Goal: Transaction & Acquisition: Purchase product/service

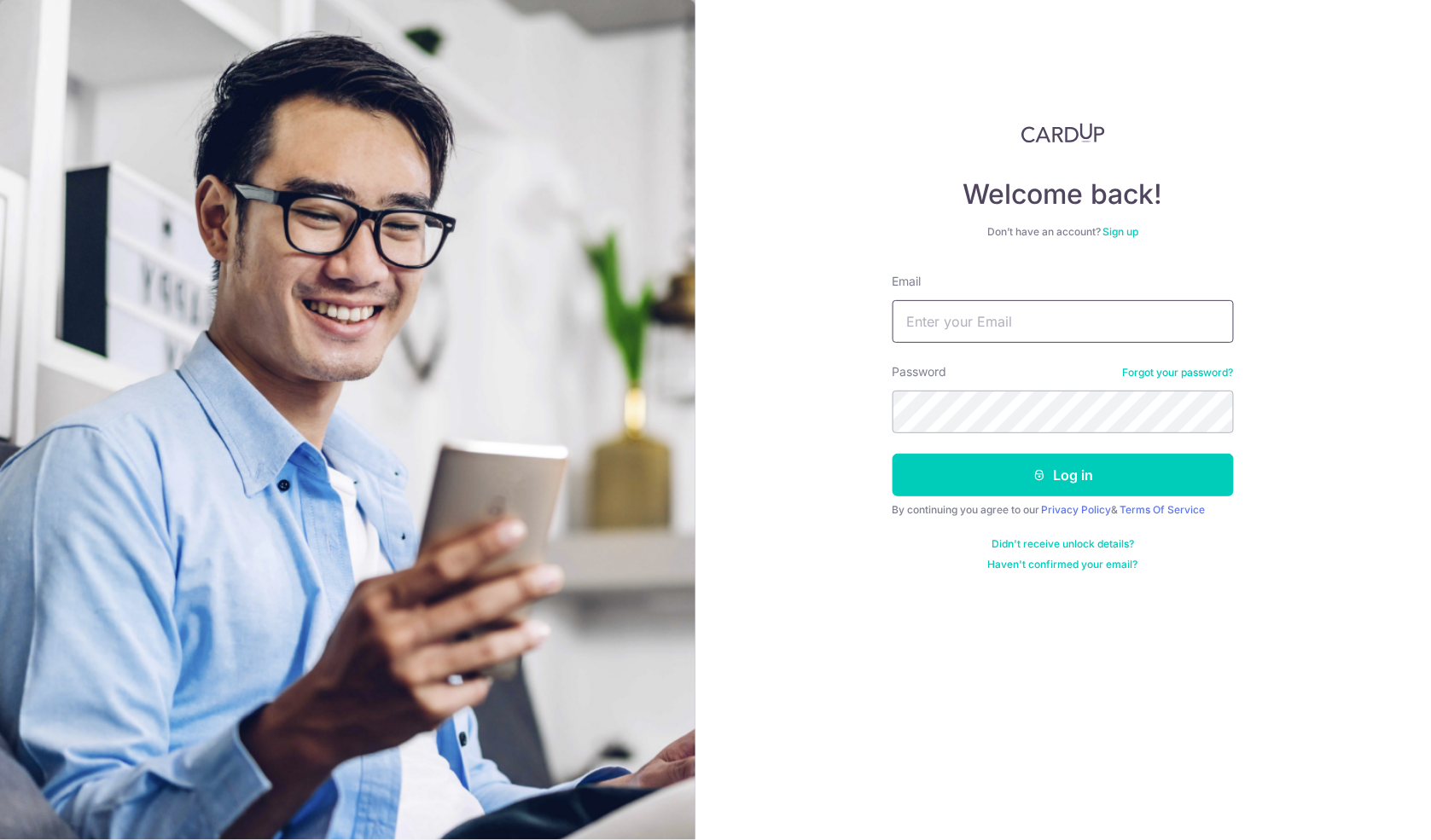
type input "boizhikid@gmail.com"
click at [1062, 475] on button "Log in" at bounding box center [1062, 475] width 341 height 43
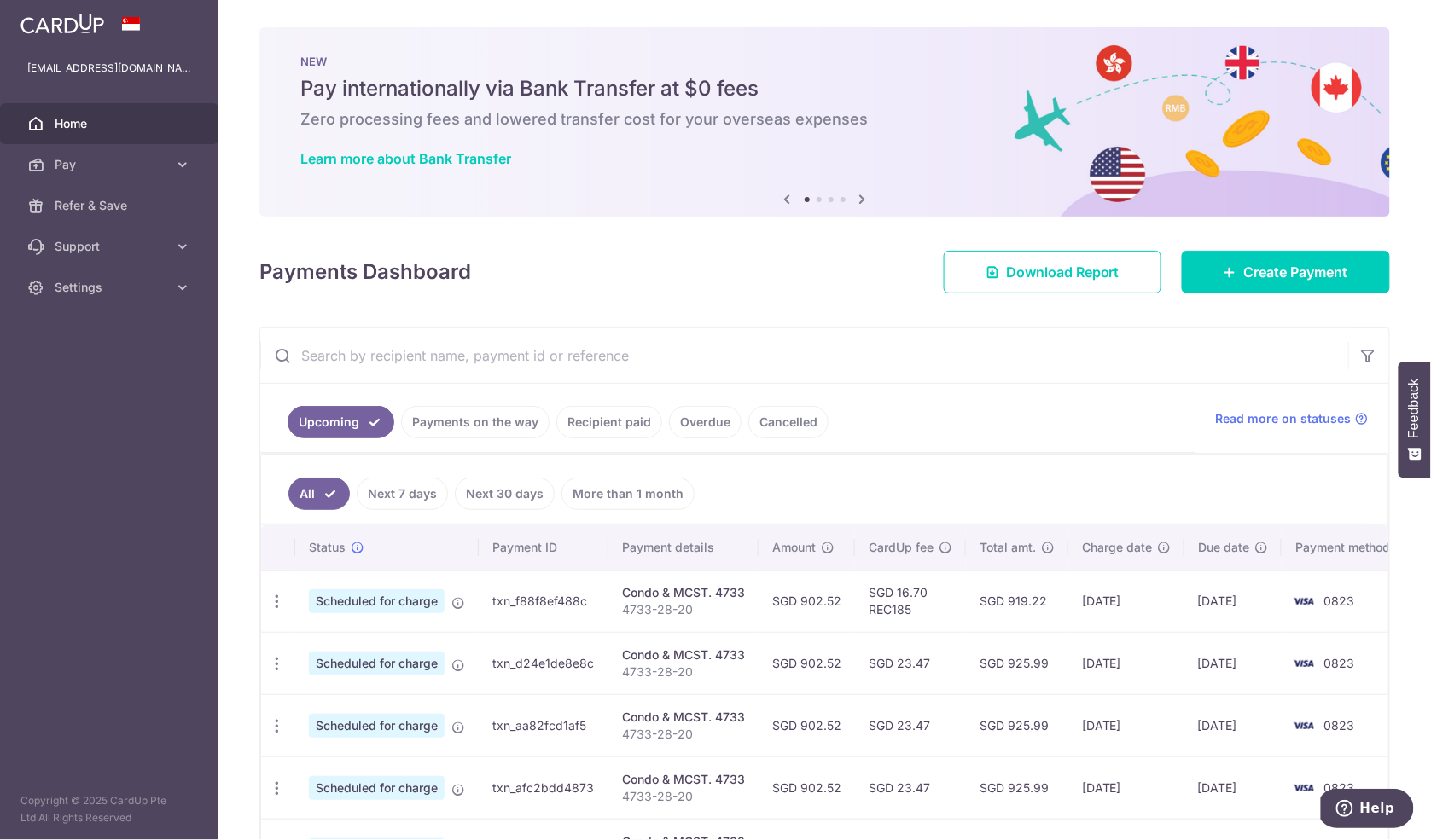
scroll to position [4, 0]
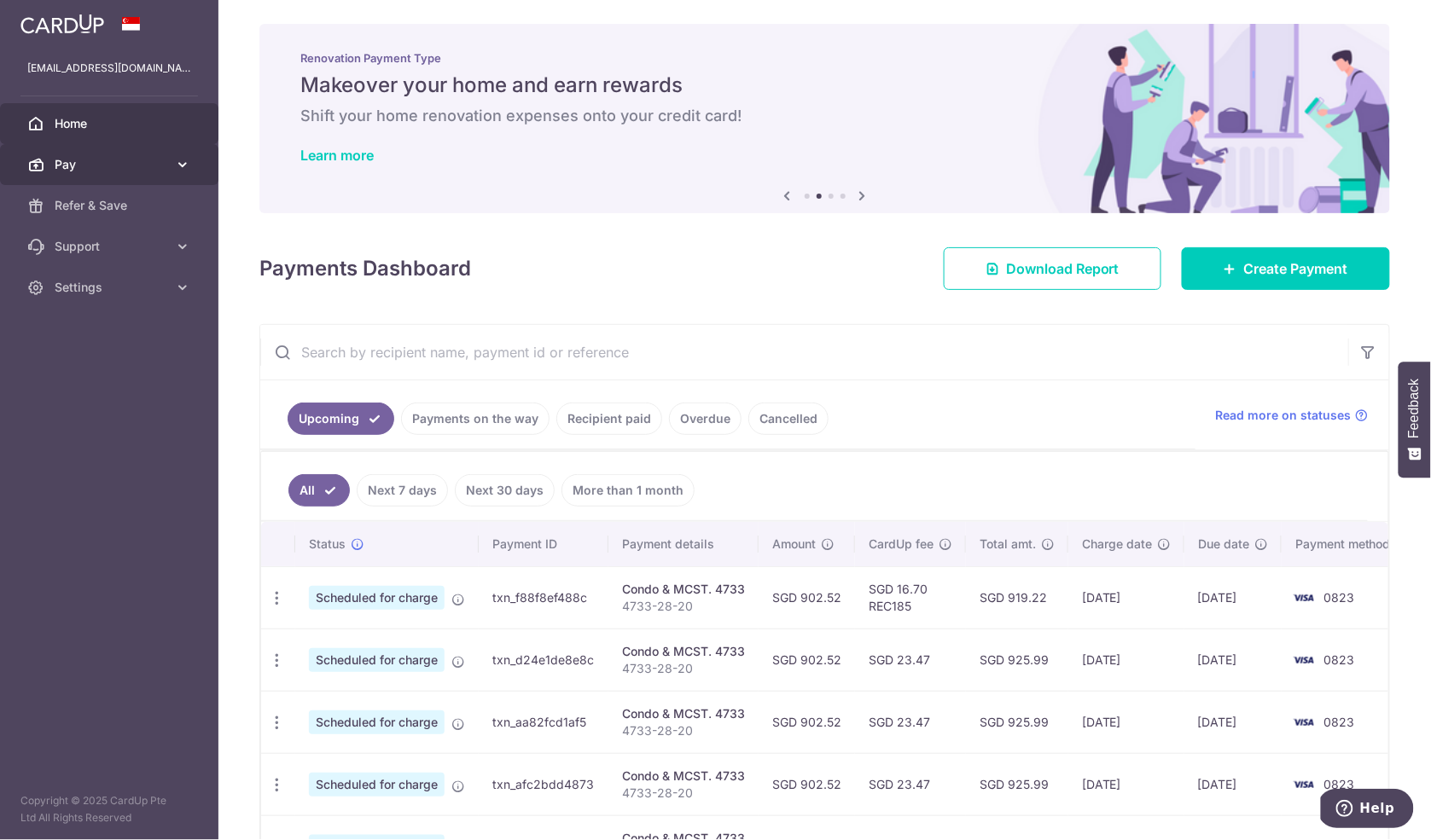
click at [174, 175] on link "Pay" at bounding box center [109, 165] width 218 height 41
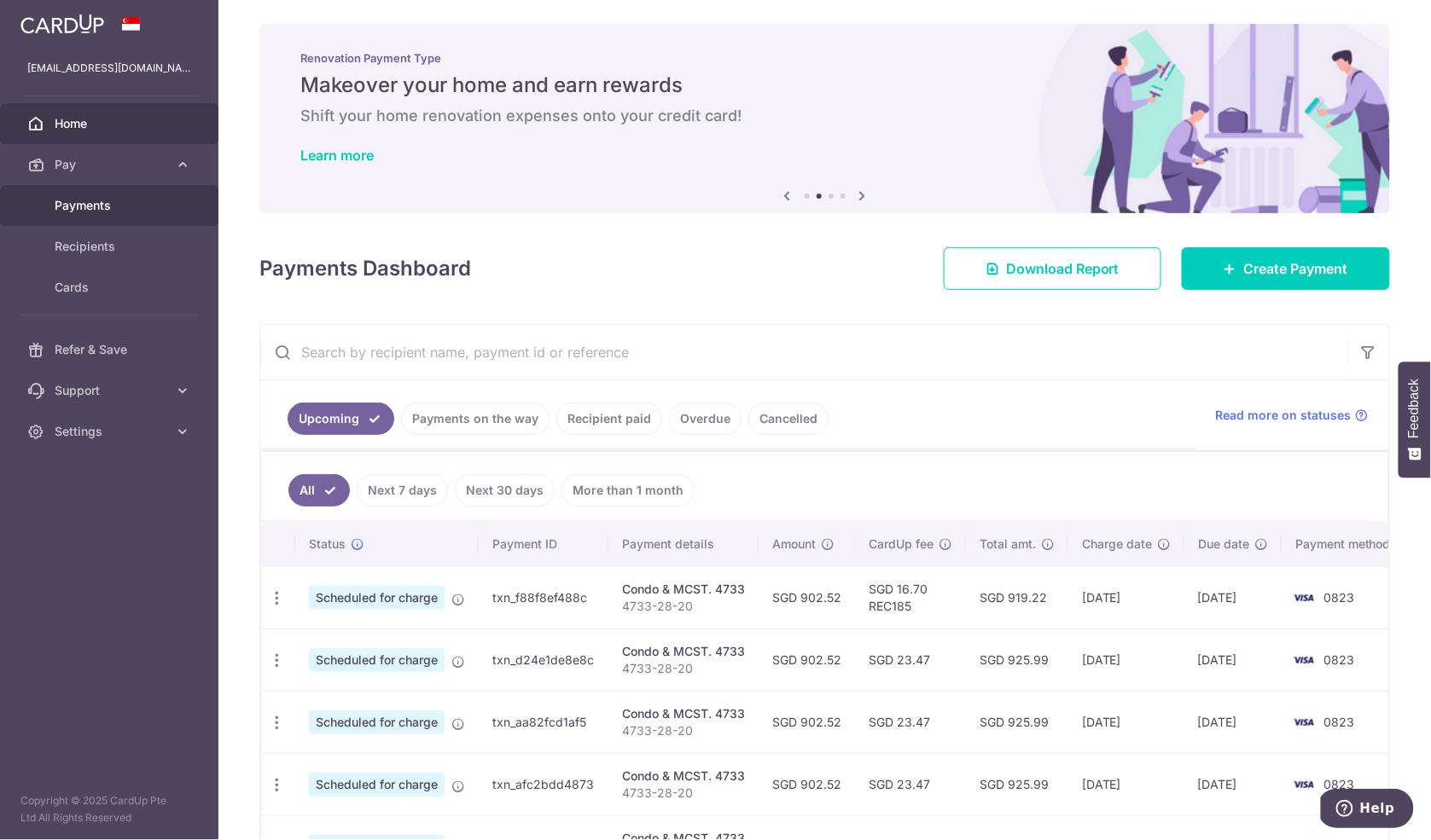
click at [152, 211] on span "Payments" at bounding box center [111, 206] width 113 height 17
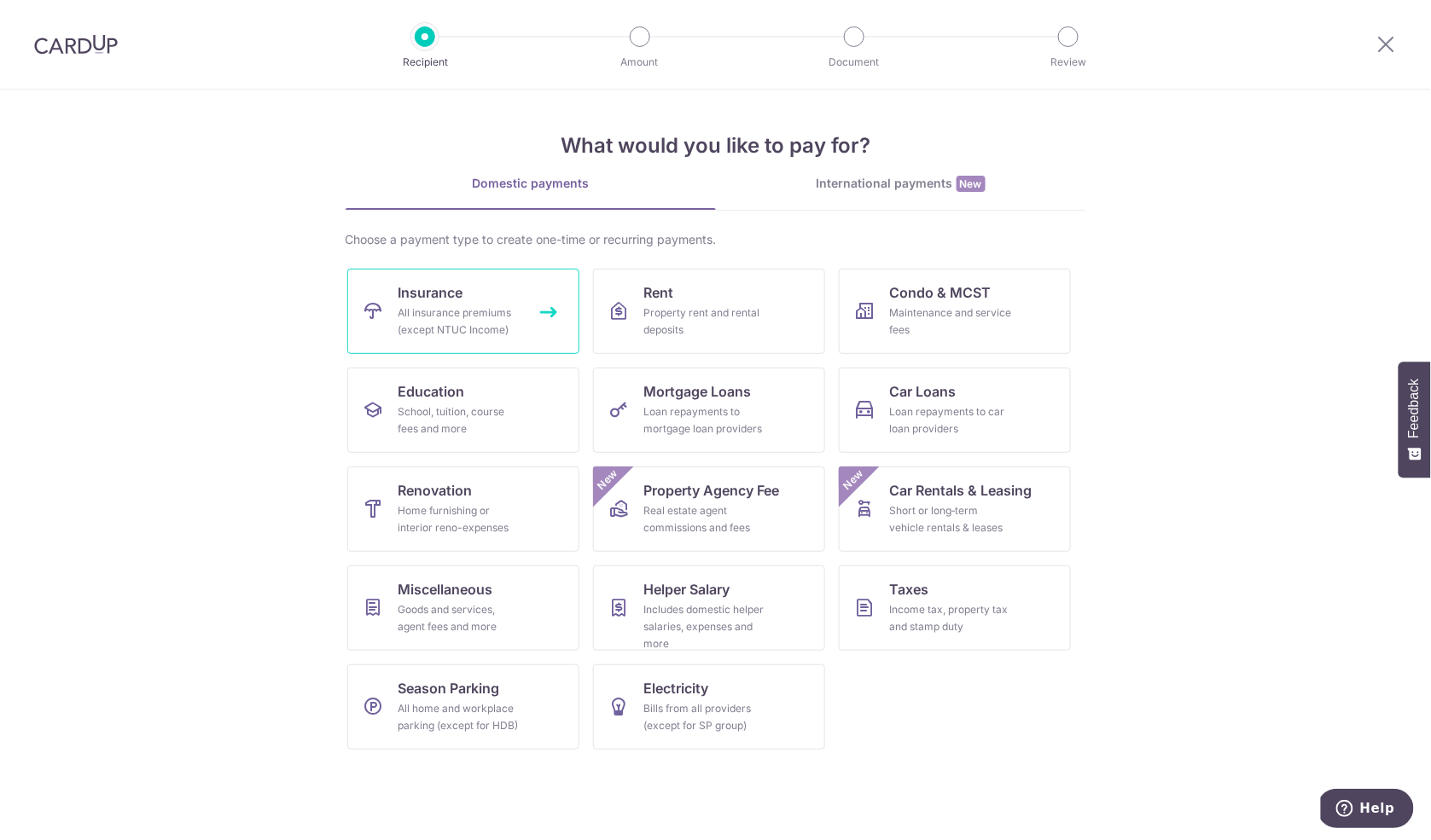
click at [508, 310] on div "All insurance premiums (except NTUC Income)" at bounding box center [459, 321] width 123 height 34
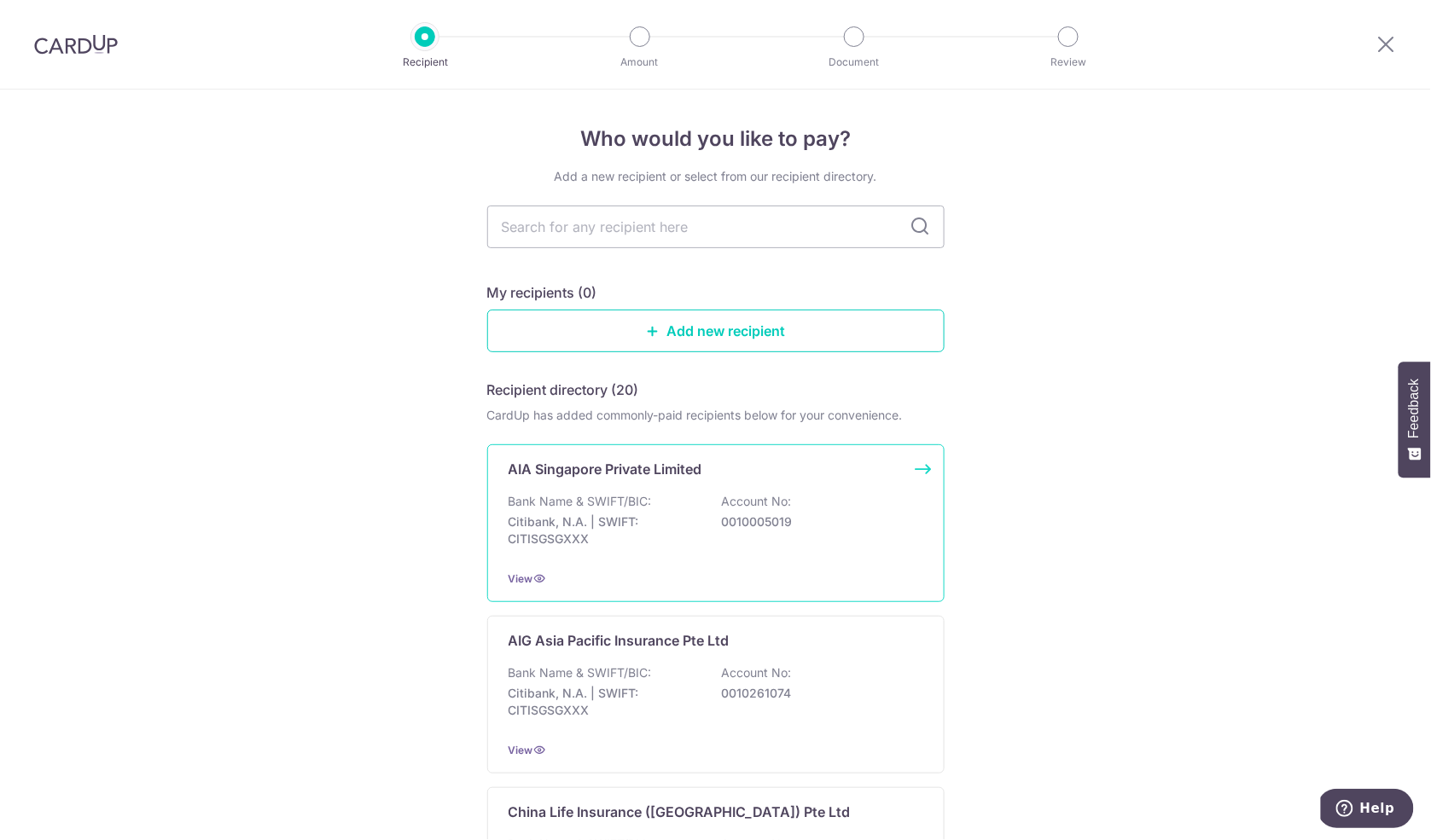
click at [722, 515] on p "0010005019" at bounding box center [817, 522] width 191 height 17
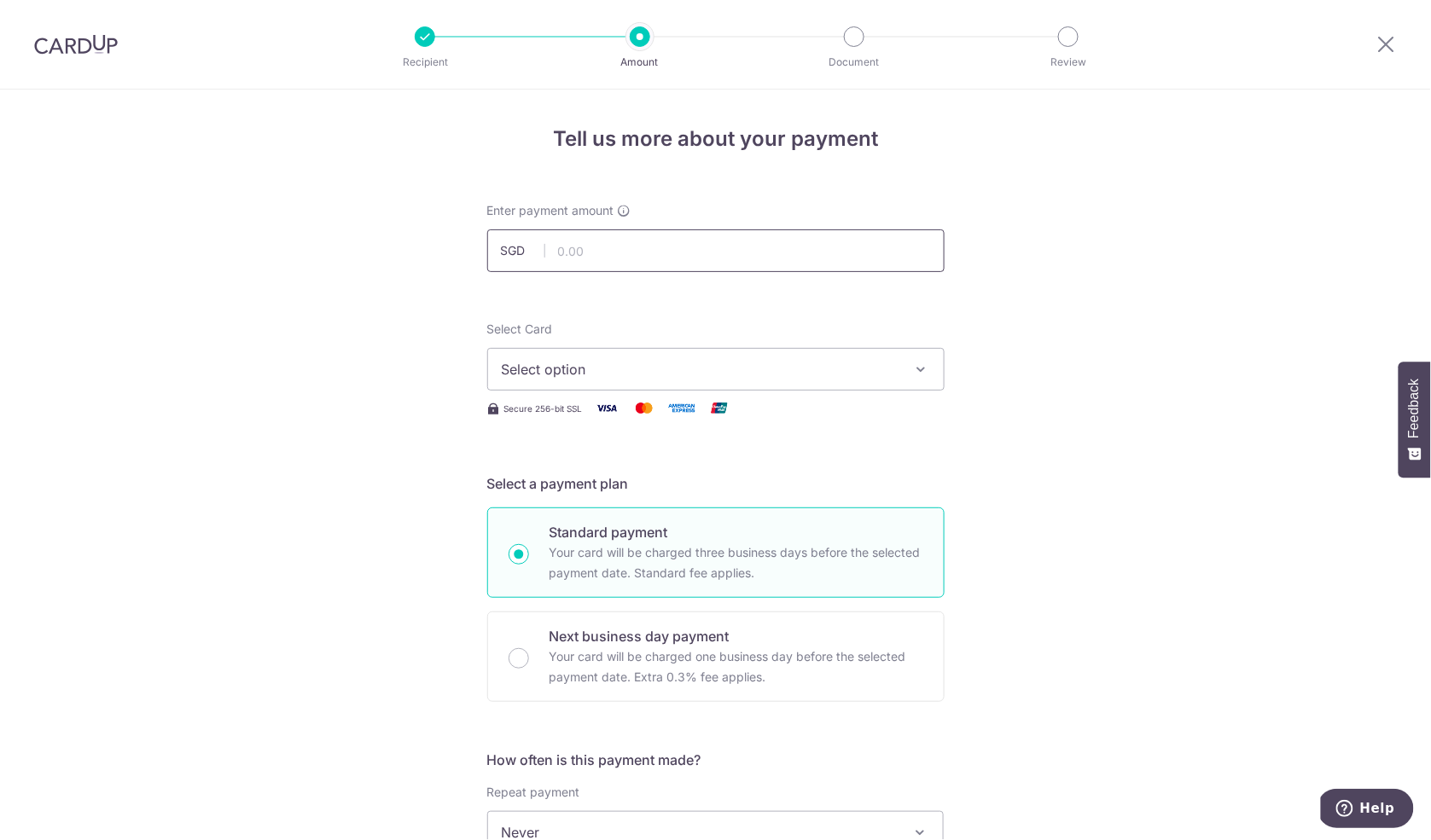
click at [686, 254] on input "text" at bounding box center [716, 251] width 458 height 43
type input "524.00"
click at [791, 367] on span "Select option" at bounding box center [700, 368] width 397 height 20
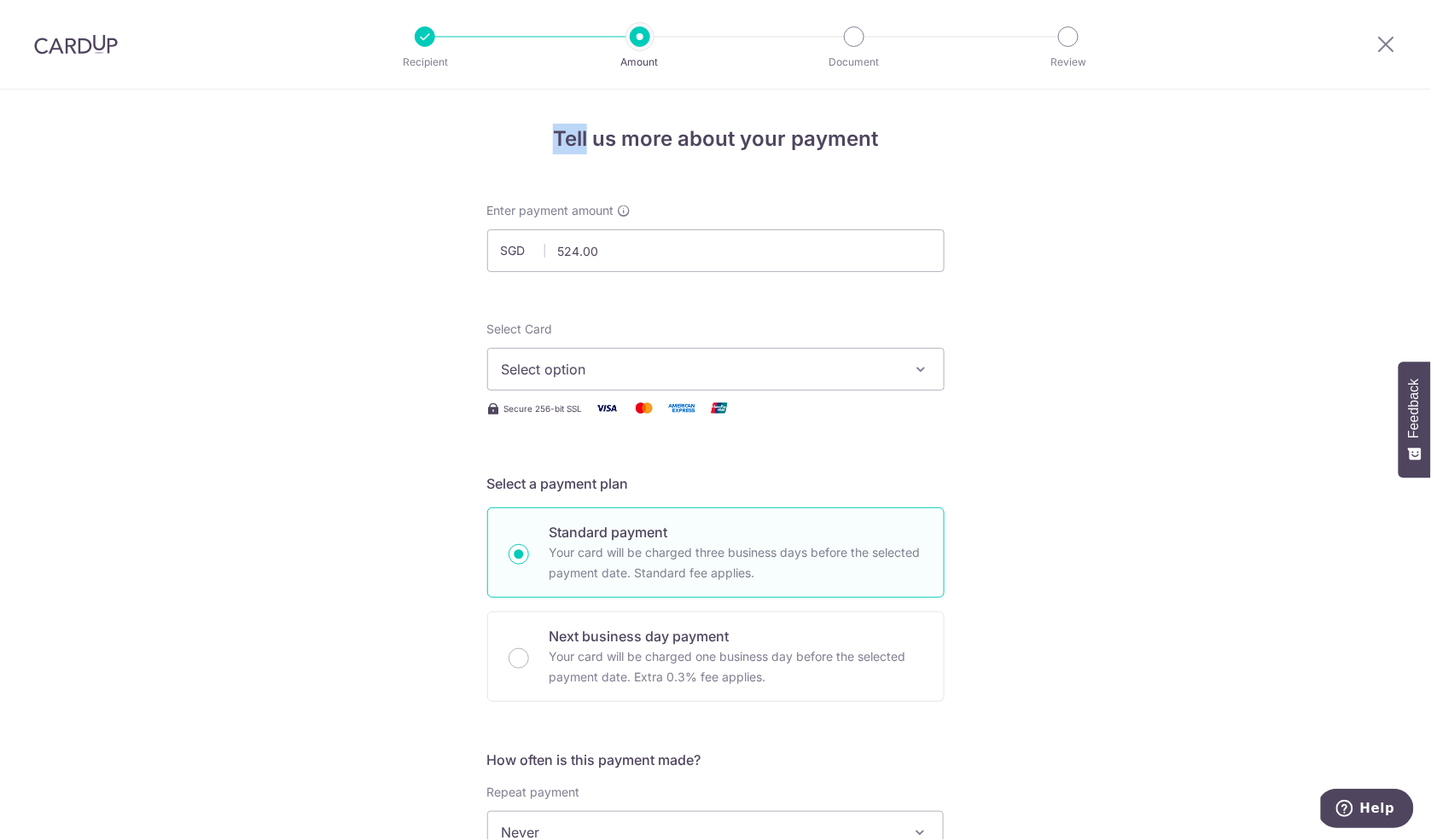
click at [885, 373] on span "Select option" at bounding box center [700, 368] width 397 height 20
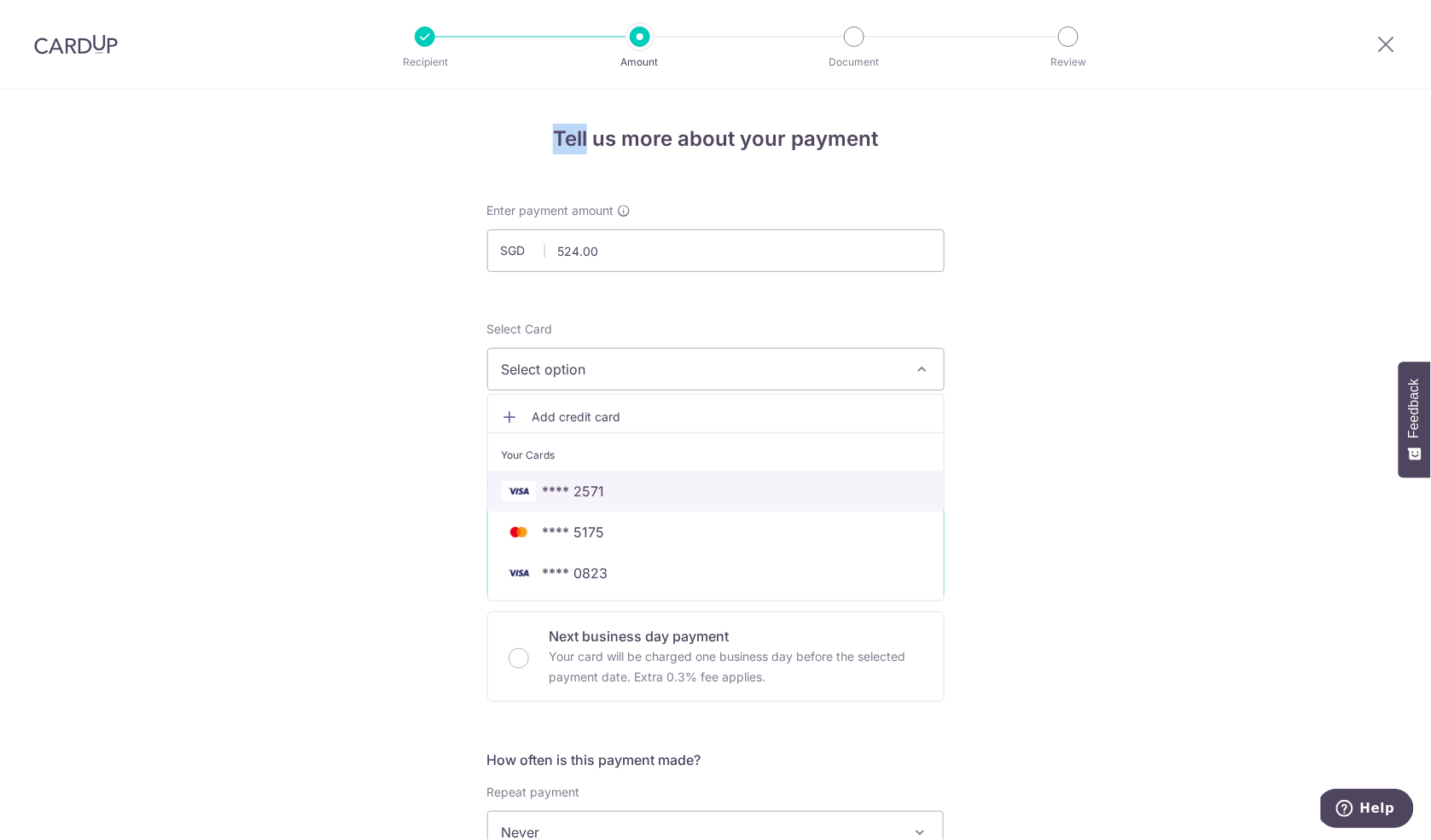
click at [803, 494] on span "**** 2571" at bounding box center [715, 491] width 428 height 20
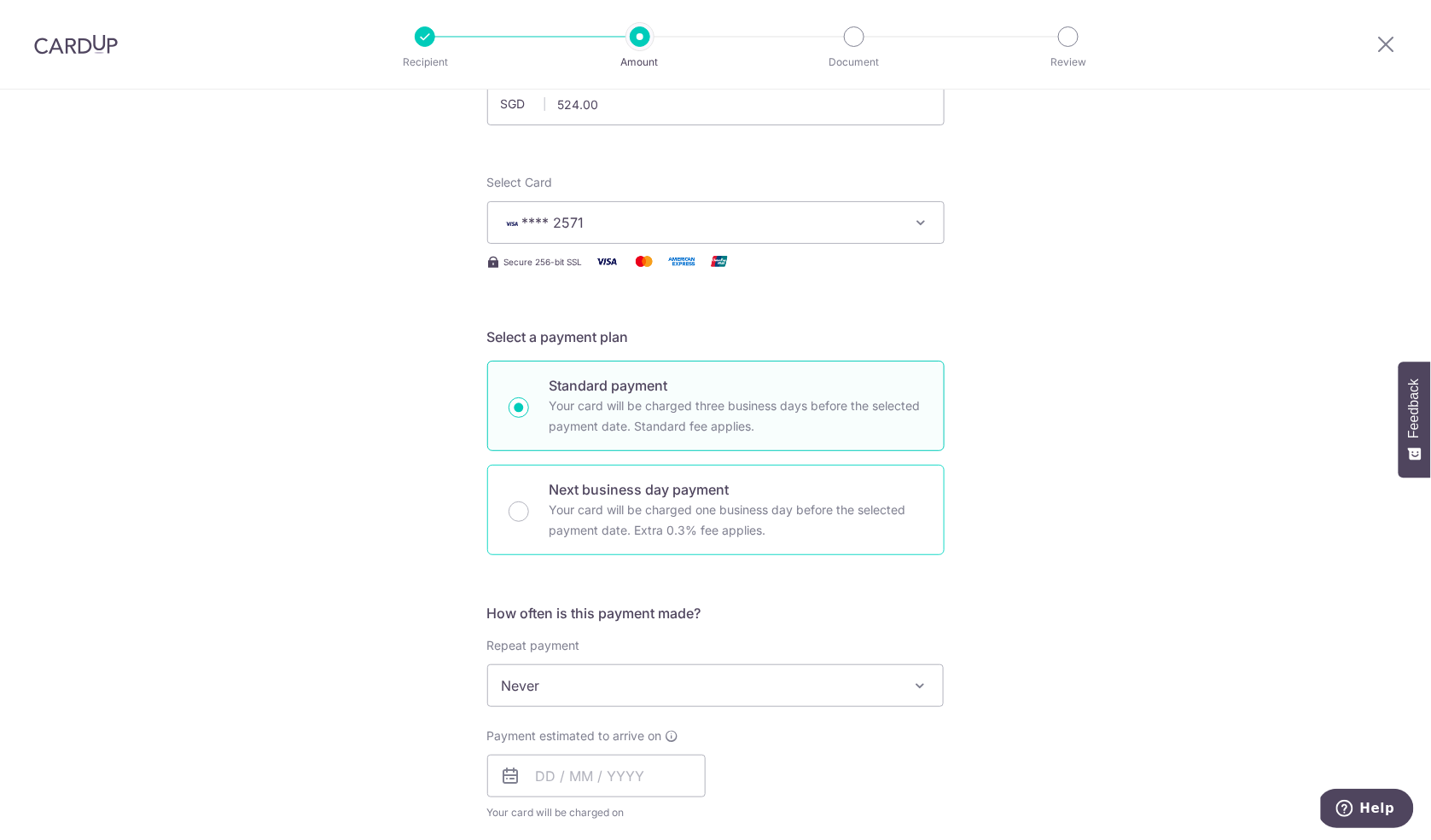
scroll to position [177, 0]
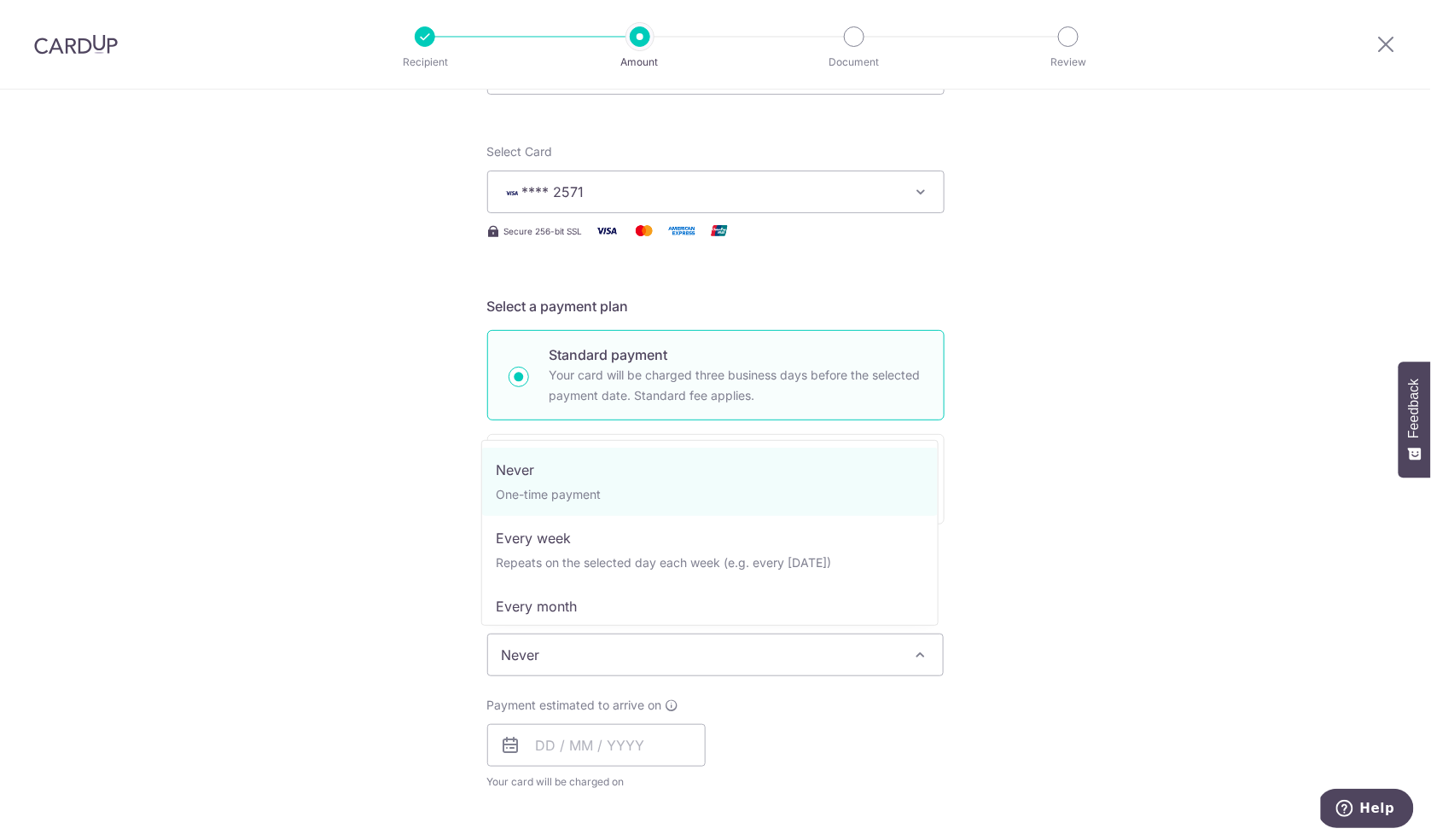
click at [742, 657] on span "Never" at bounding box center [716, 654] width 456 height 41
click at [1047, 654] on div "Tell us more about your payment Enter payment amount SGD 524.00 524.00 Select C…" at bounding box center [715, 683] width 1431 height 1542
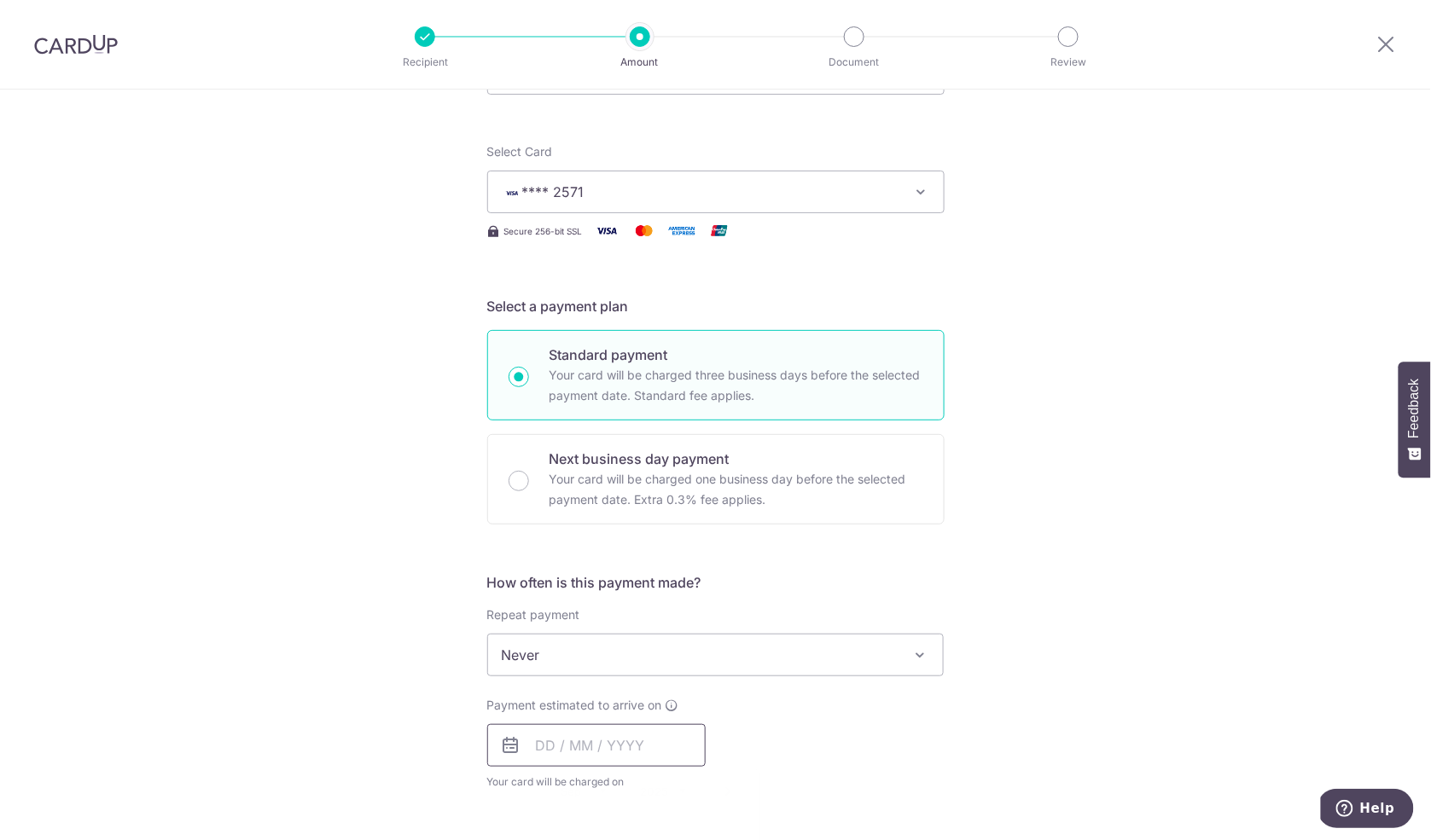
click at [637, 752] on input "text" at bounding box center [596, 745] width 218 height 43
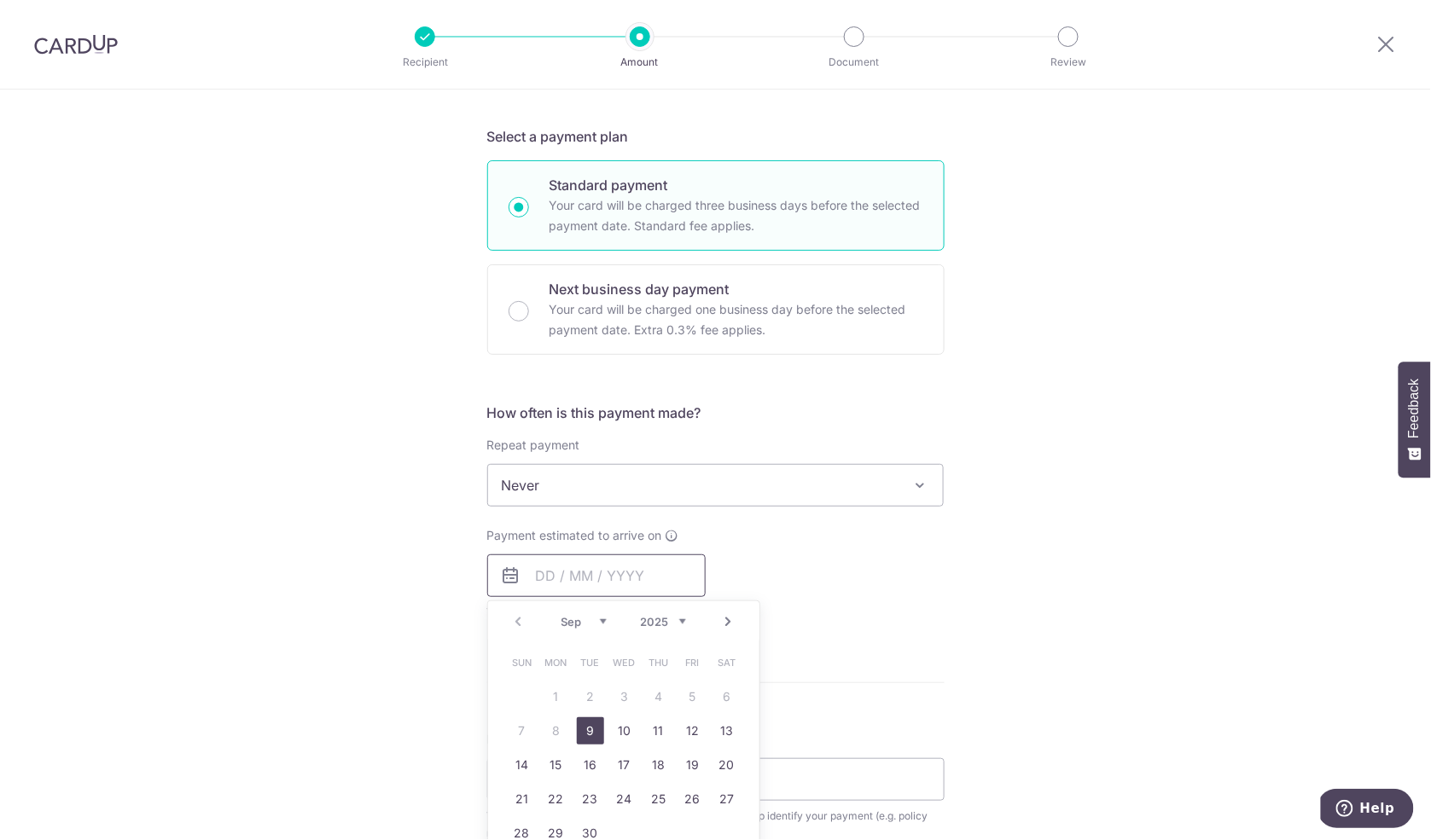
scroll to position [349, 0]
click at [588, 720] on link "9" at bounding box center [590, 728] width 28 height 28
type input "09/09/2025"
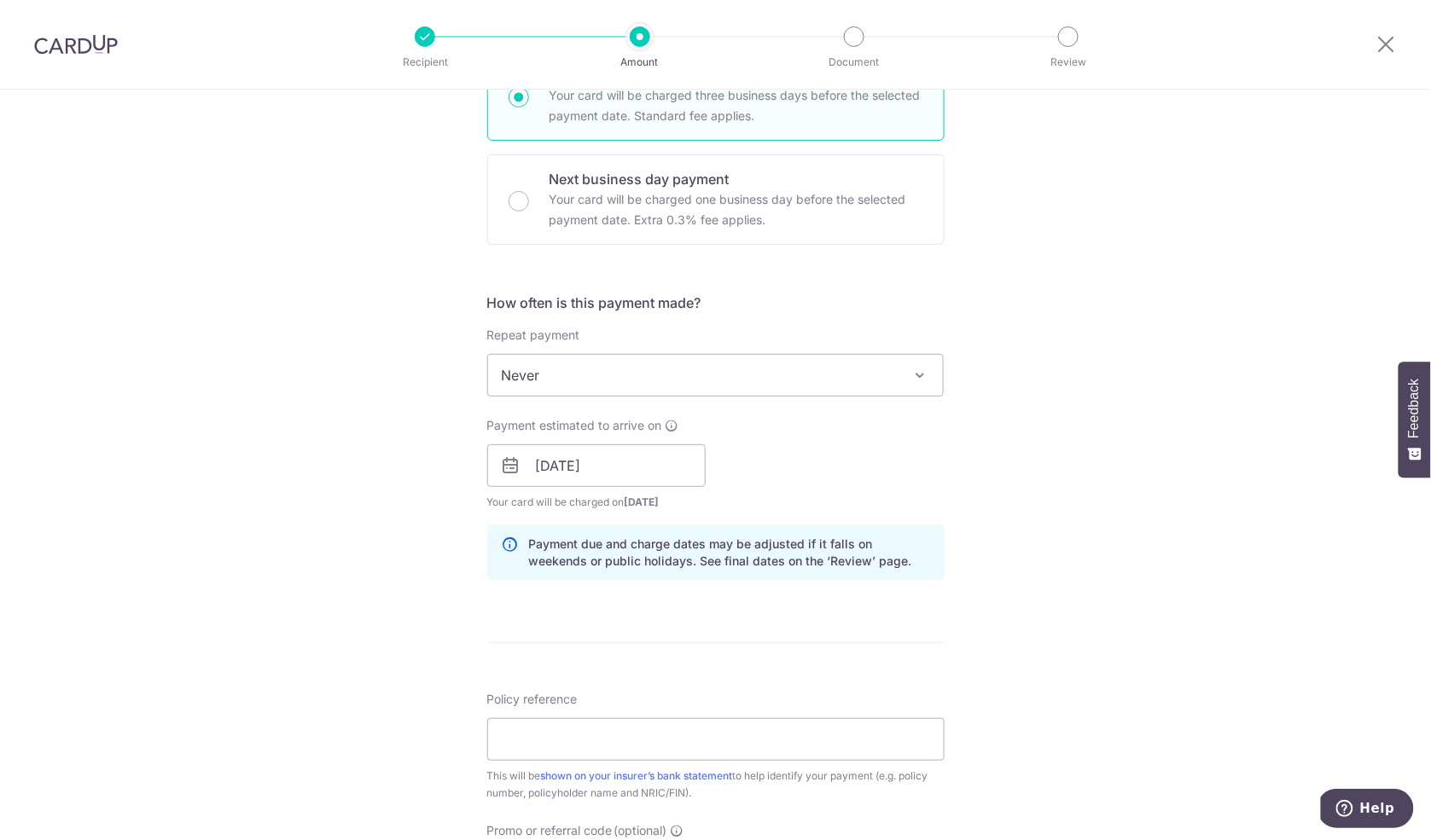
scroll to position [464, 0]
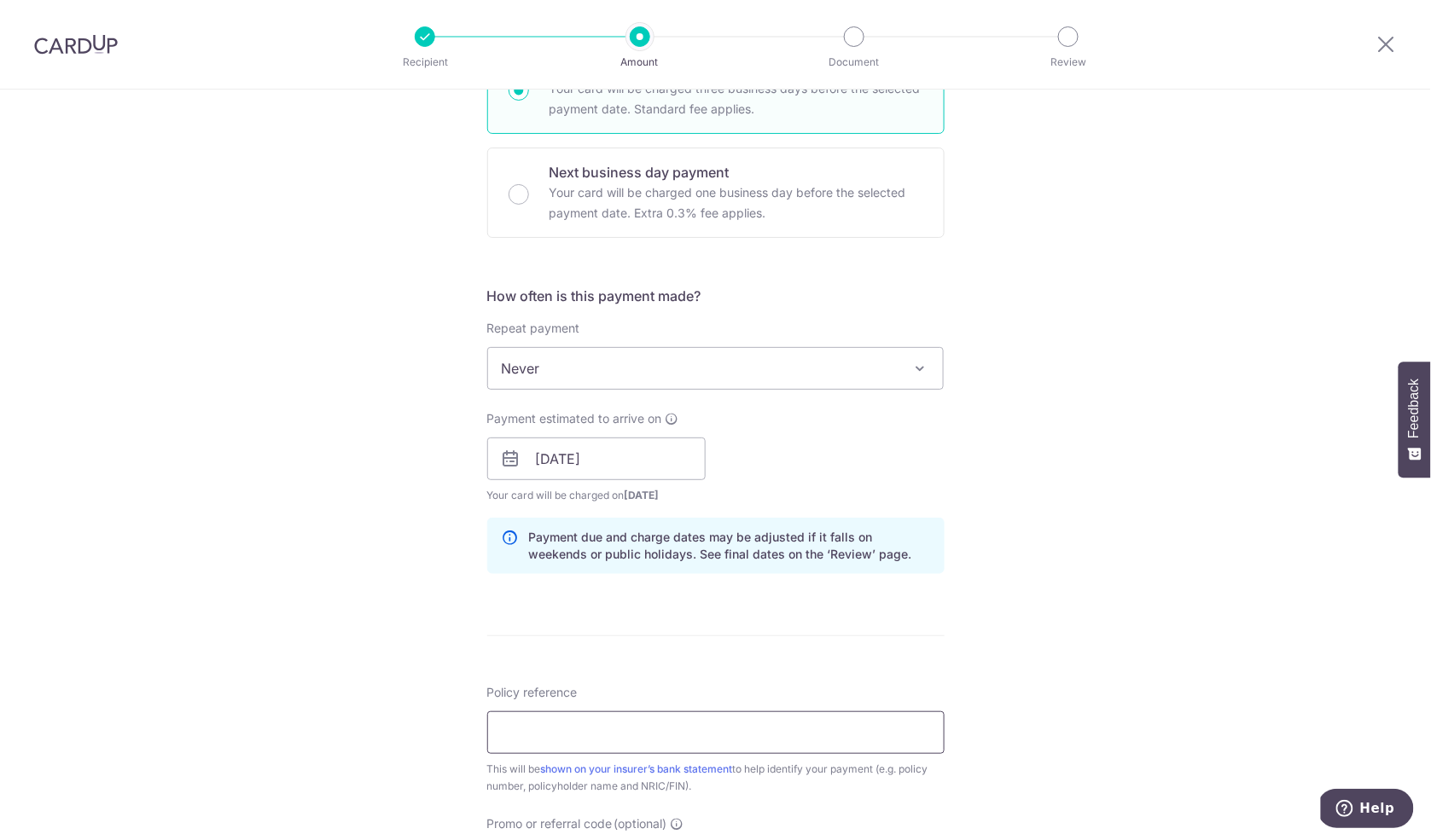
click at [679, 728] on input "Policy reference" at bounding box center [716, 732] width 458 height 43
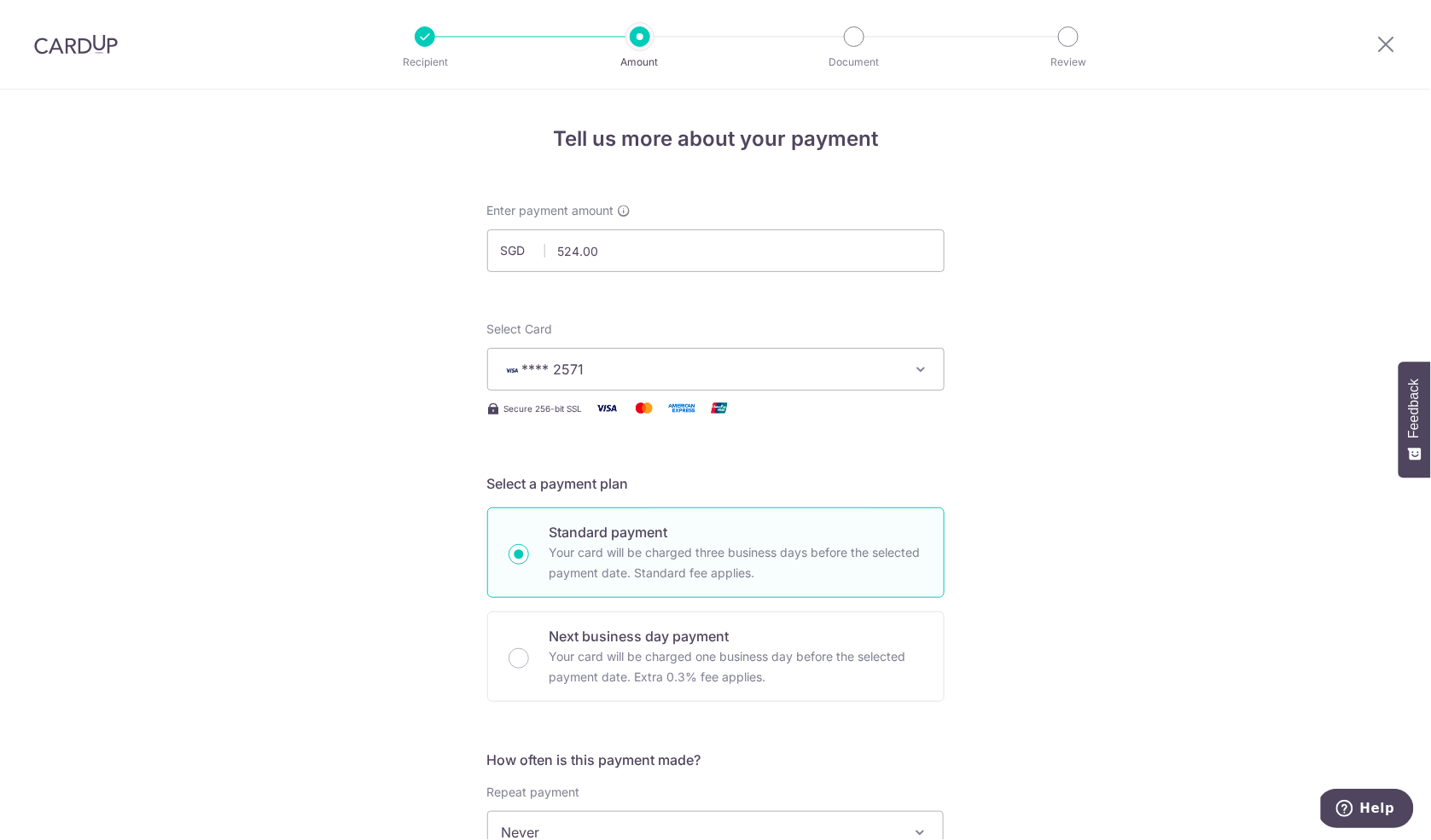
scroll to position [0, 0]
click at [78, 53] on img at bounding box center [76, 44] width 83 height 20
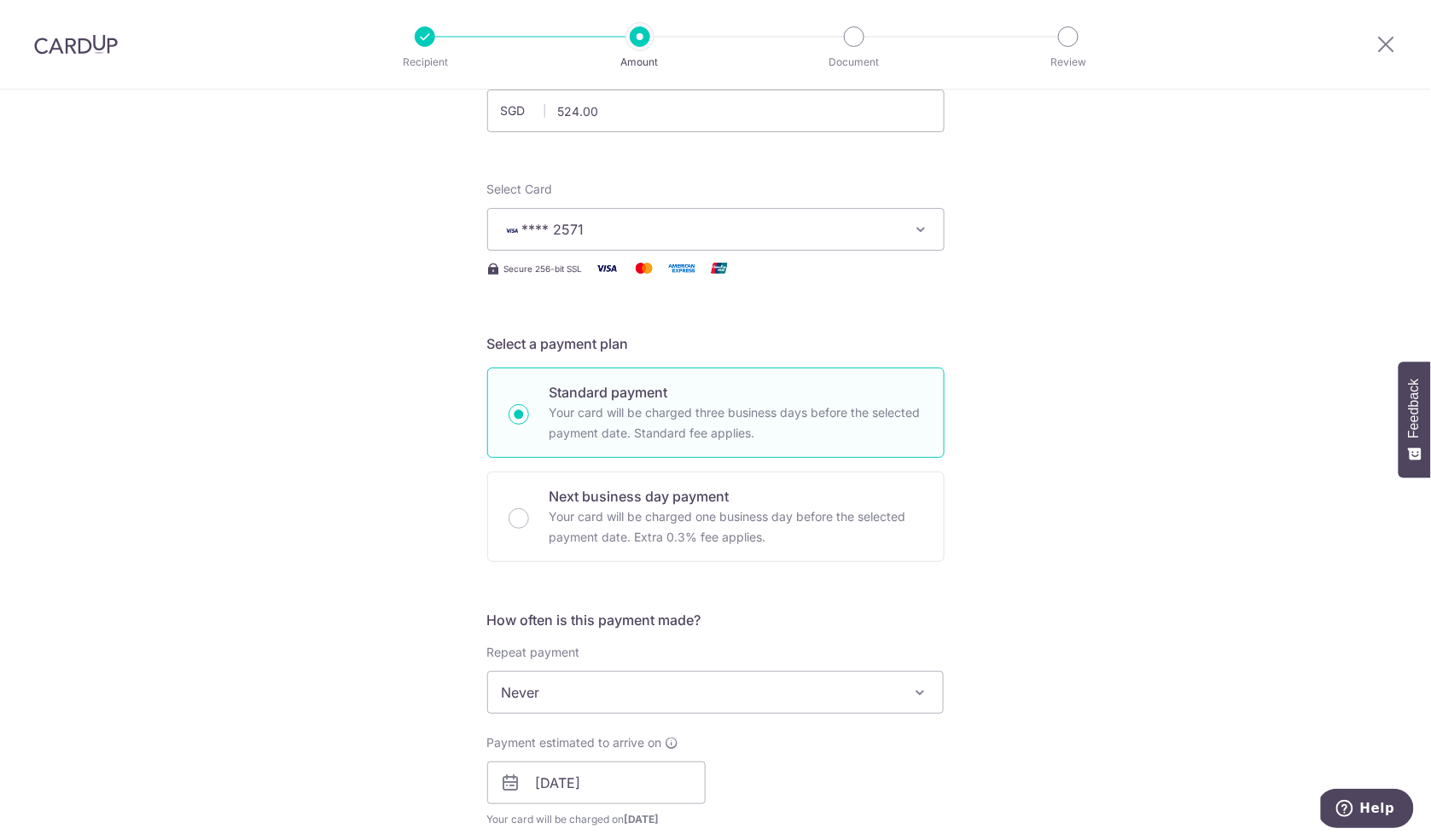
scroll to position [302, 0]
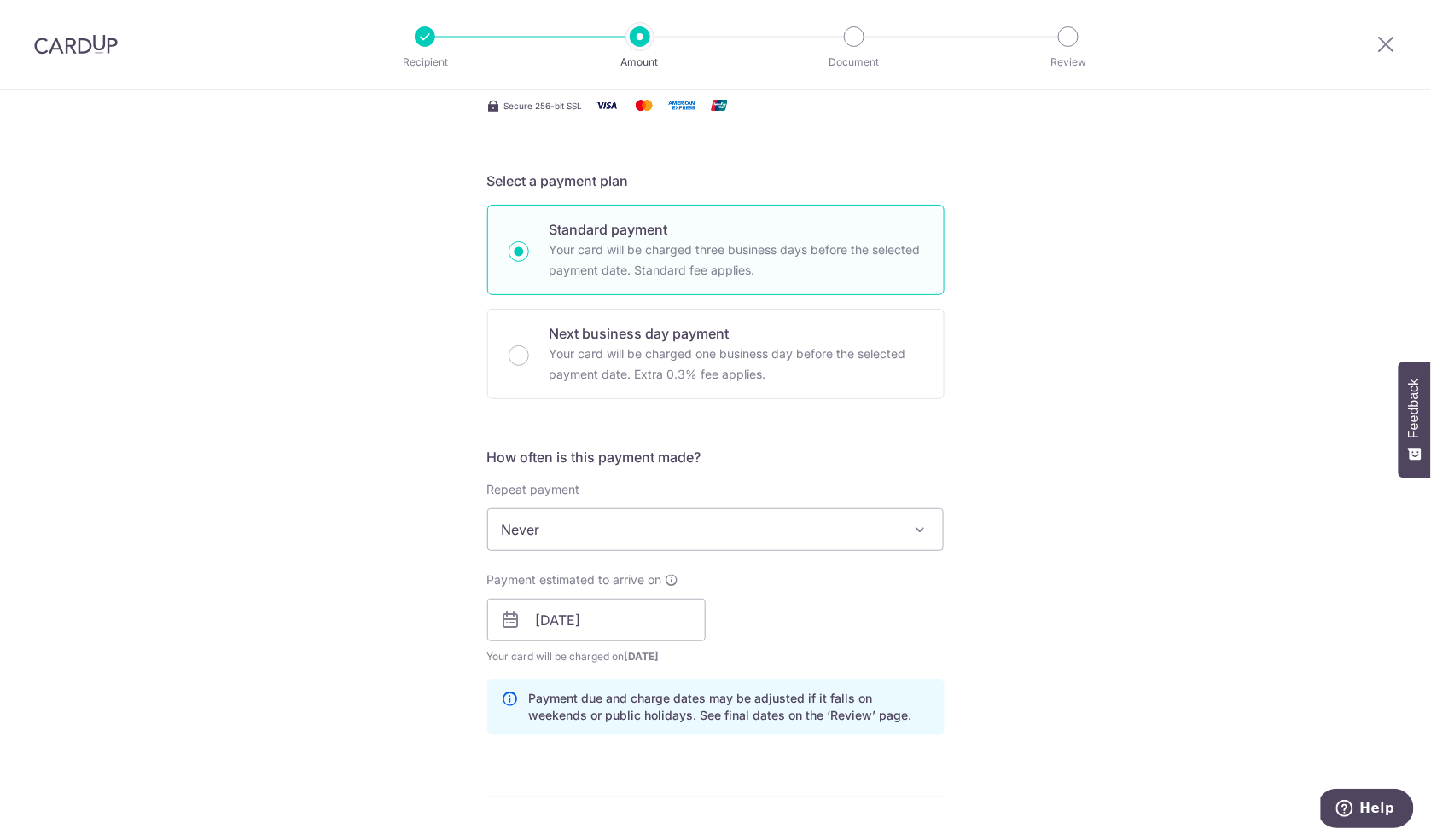
click at [728, 533] on span "Never" at bounding box center [716, 529] width 456 height 41
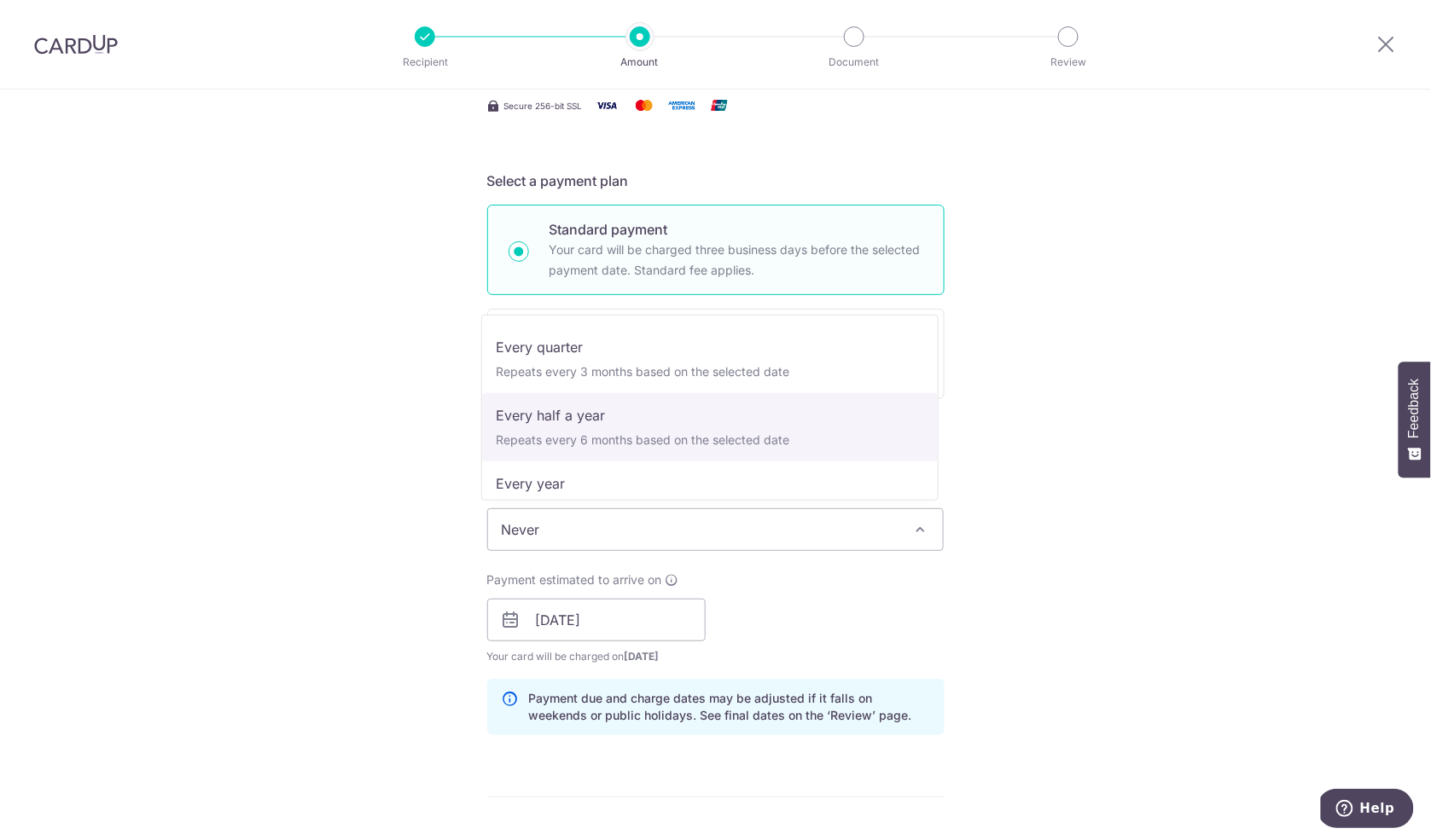
scroll to position [233, 0]
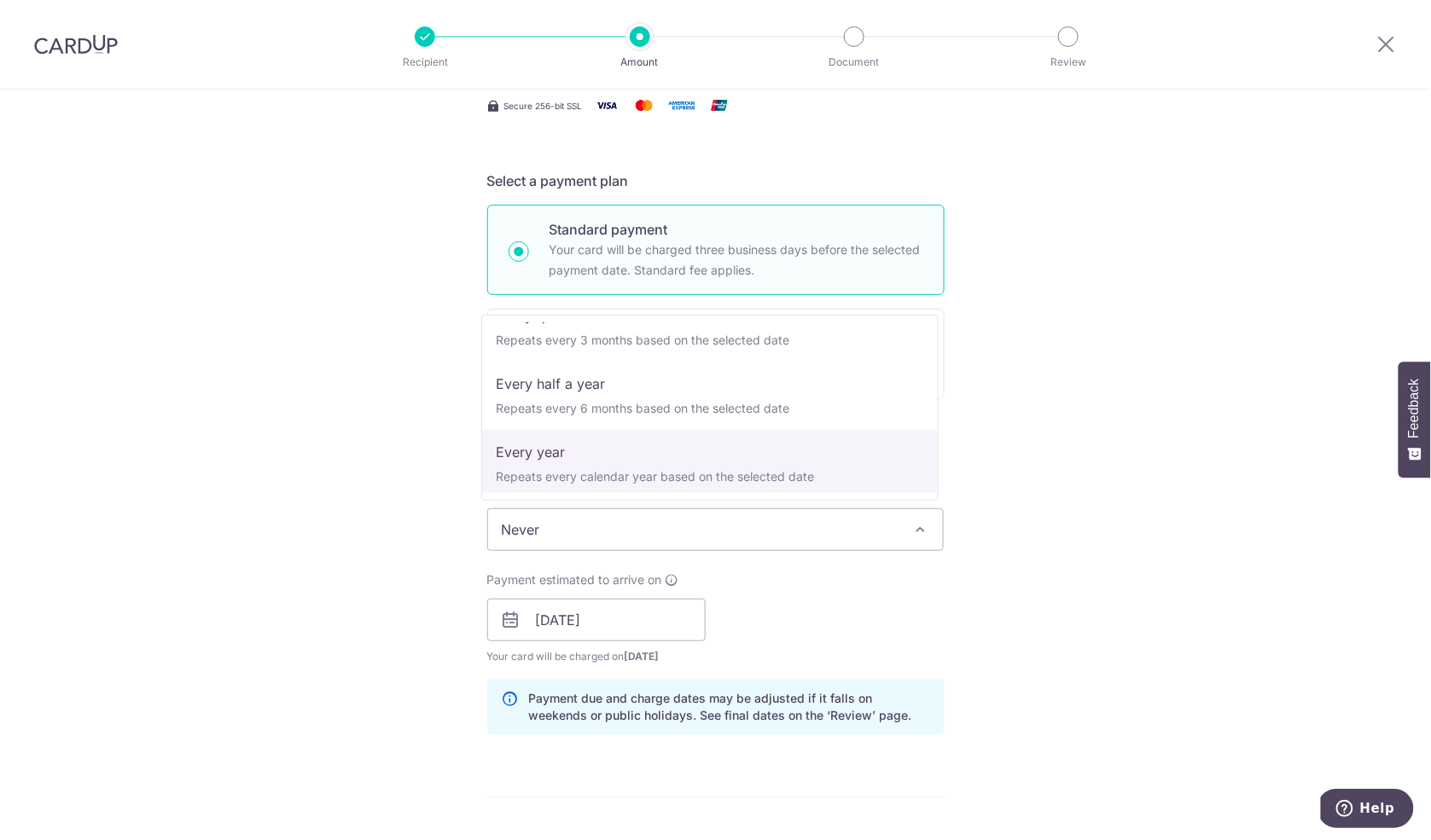
select select "6"
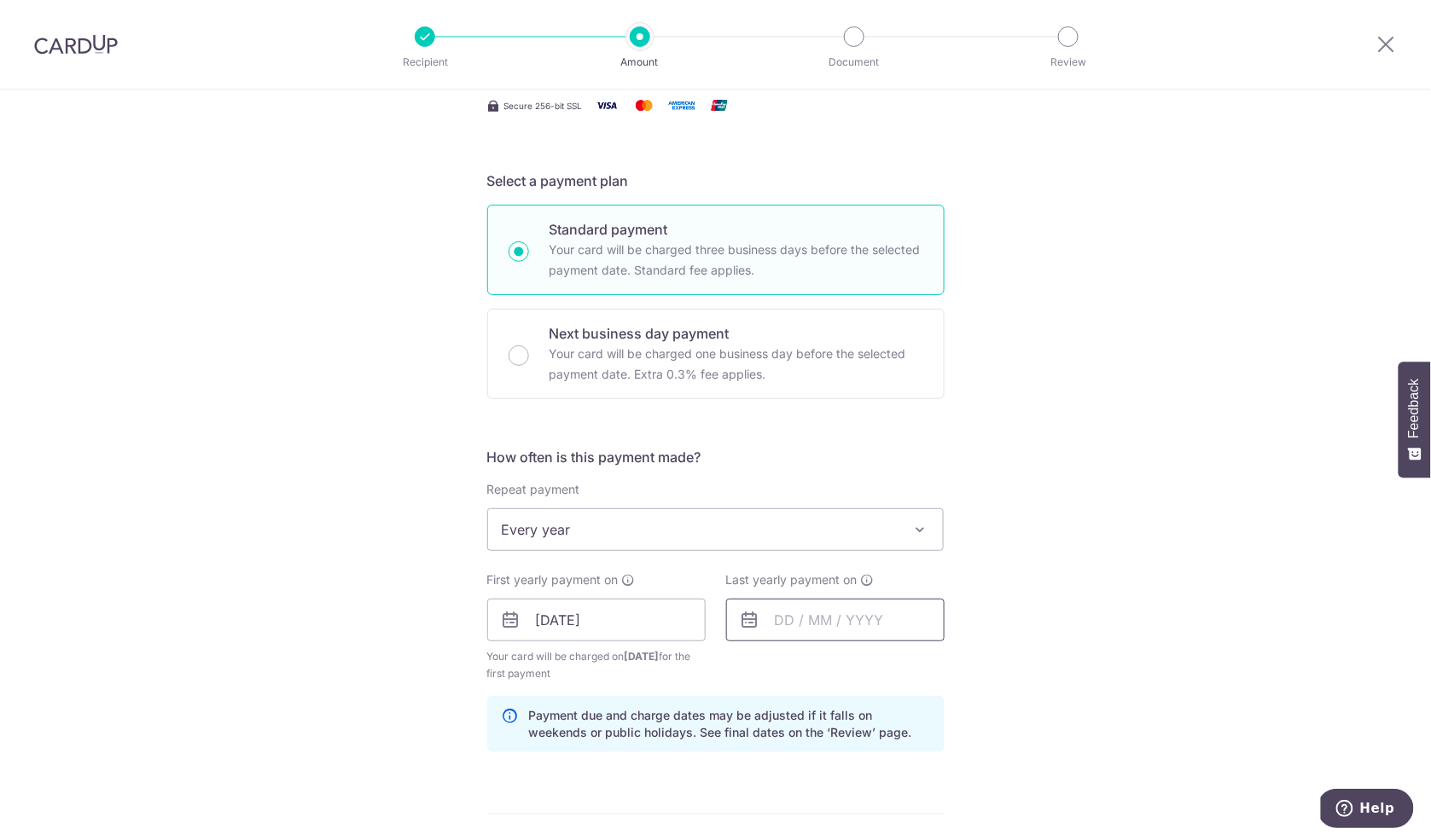
click at [803, 609] on input "text" at bounding box center [835, 620] width 218 height 43
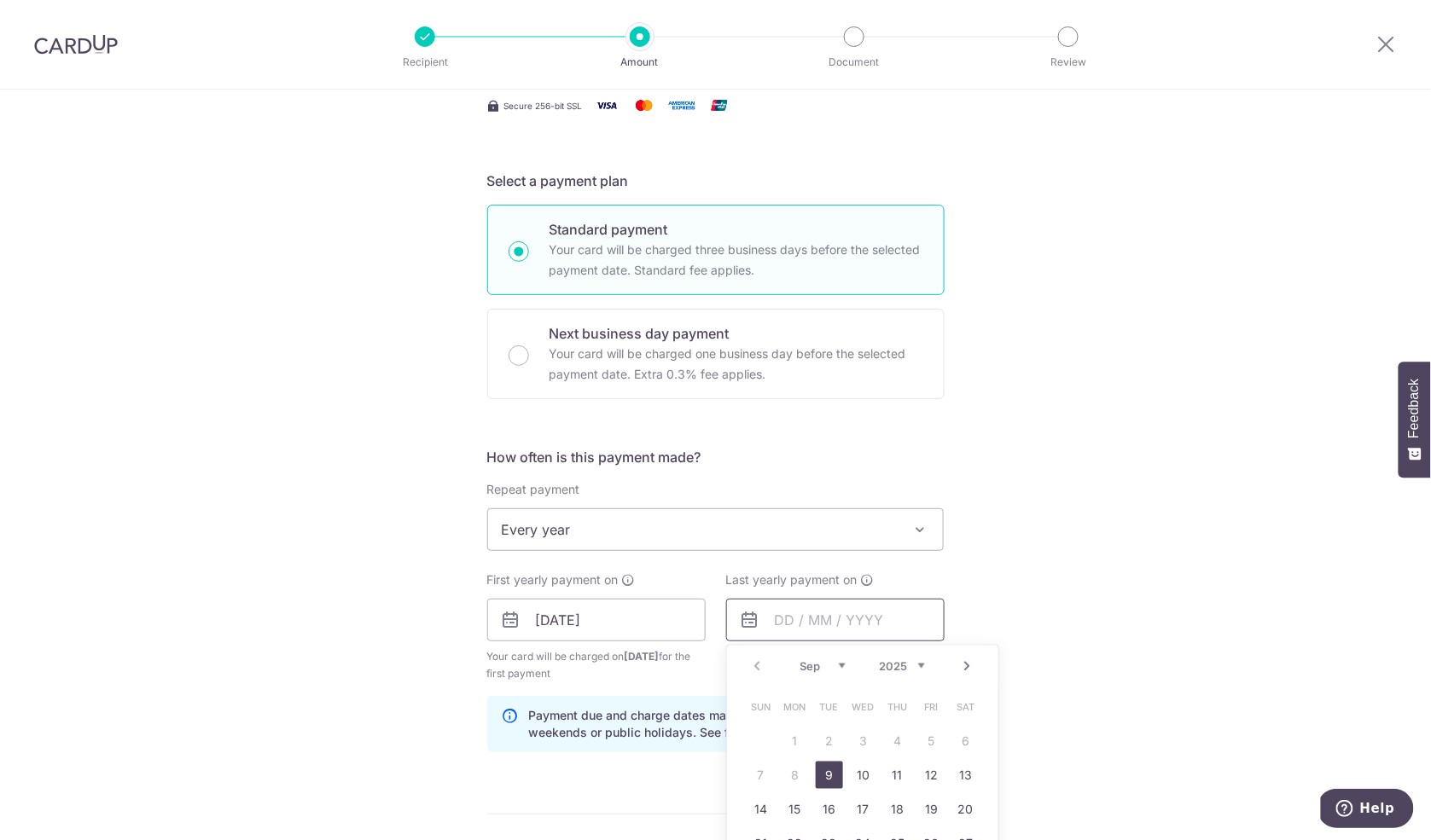
scroll to position [473, 0]
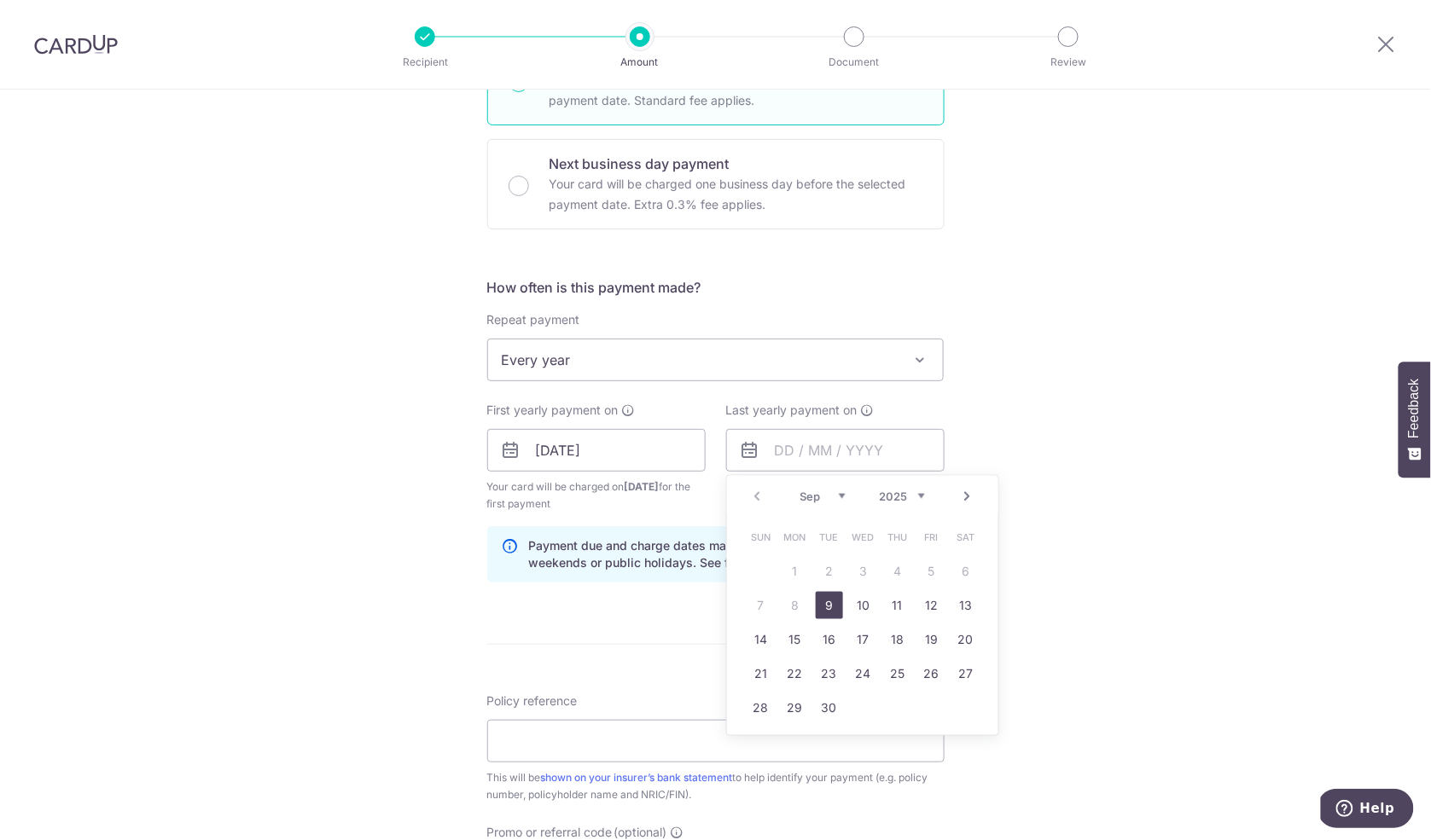
click at [821, 599] on link "9" at bounding box center [829, 606] width 28 height 28
type input "09/09/2025"
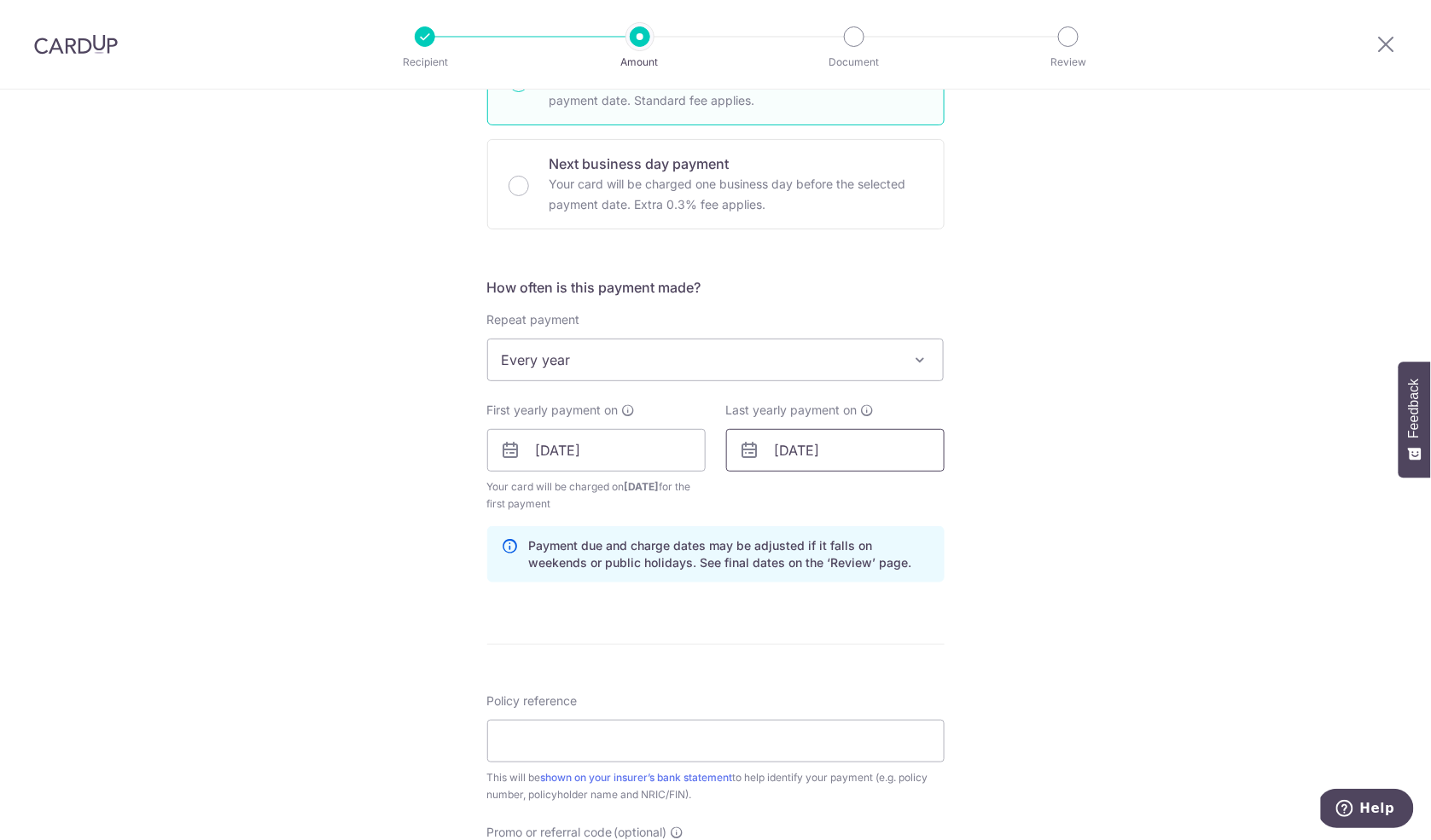
click at [838, 443] on input "09/09/2025" at bounding box center [835, 450] width 218 height 43
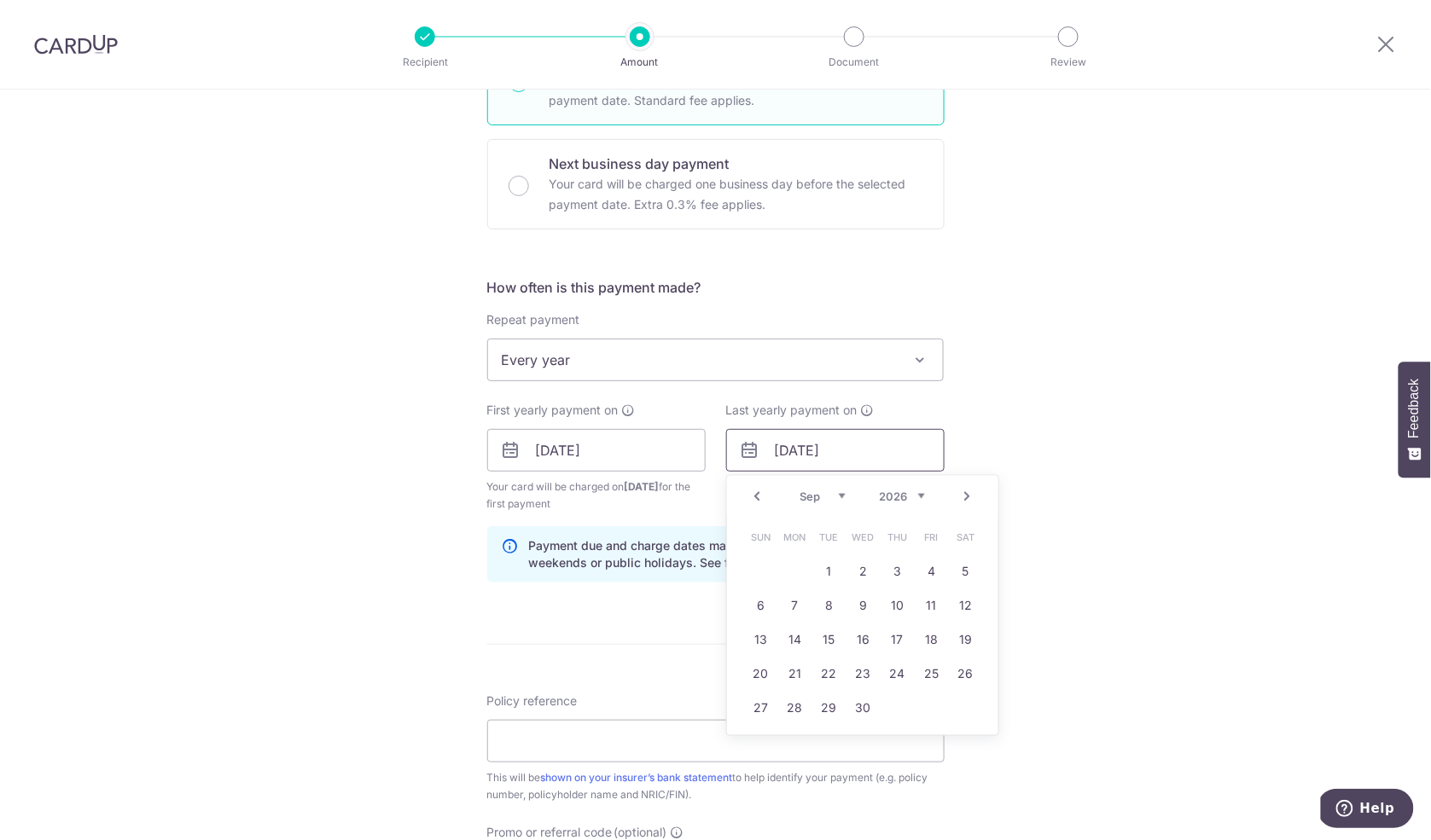
drag, startPoint x: 792, startPoint y: 450, endPoint x: 804, endPoint y: 450, distance: 12.0
click at [804, 450] on input "09/09/2025" at bounding box center [835, 450] width 218 height 43
click at [1037, 403] on div "Tell us more about your payment Enter payment amount SGD 524.00 524.00 Select C…" at bounding box center [715, 431] width 1431 height 1629
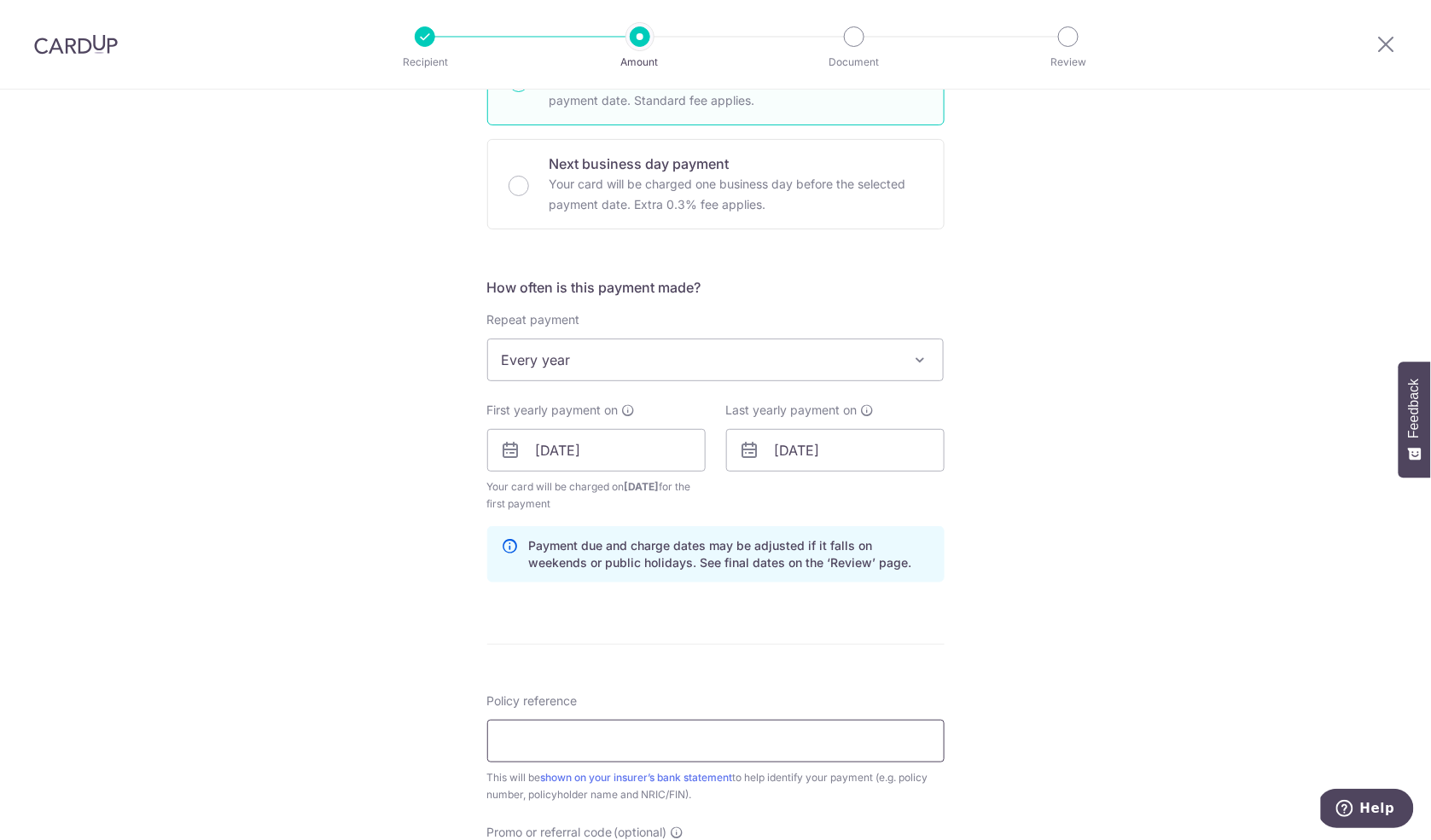
click at [766, 745] on input "Policy reference" at bounding box center [716, 741] width 458 height 43
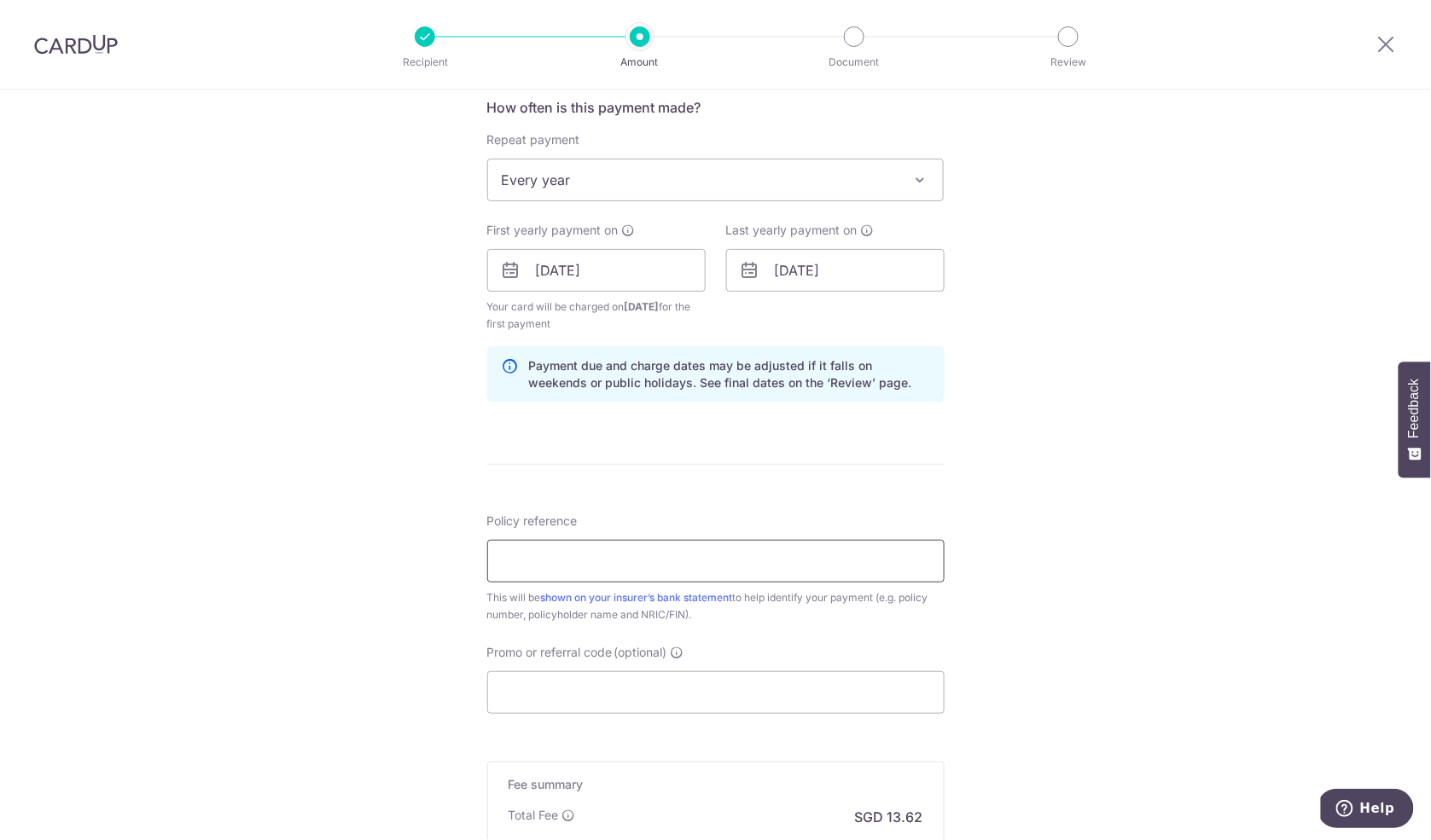
scroll to position [814, 0]
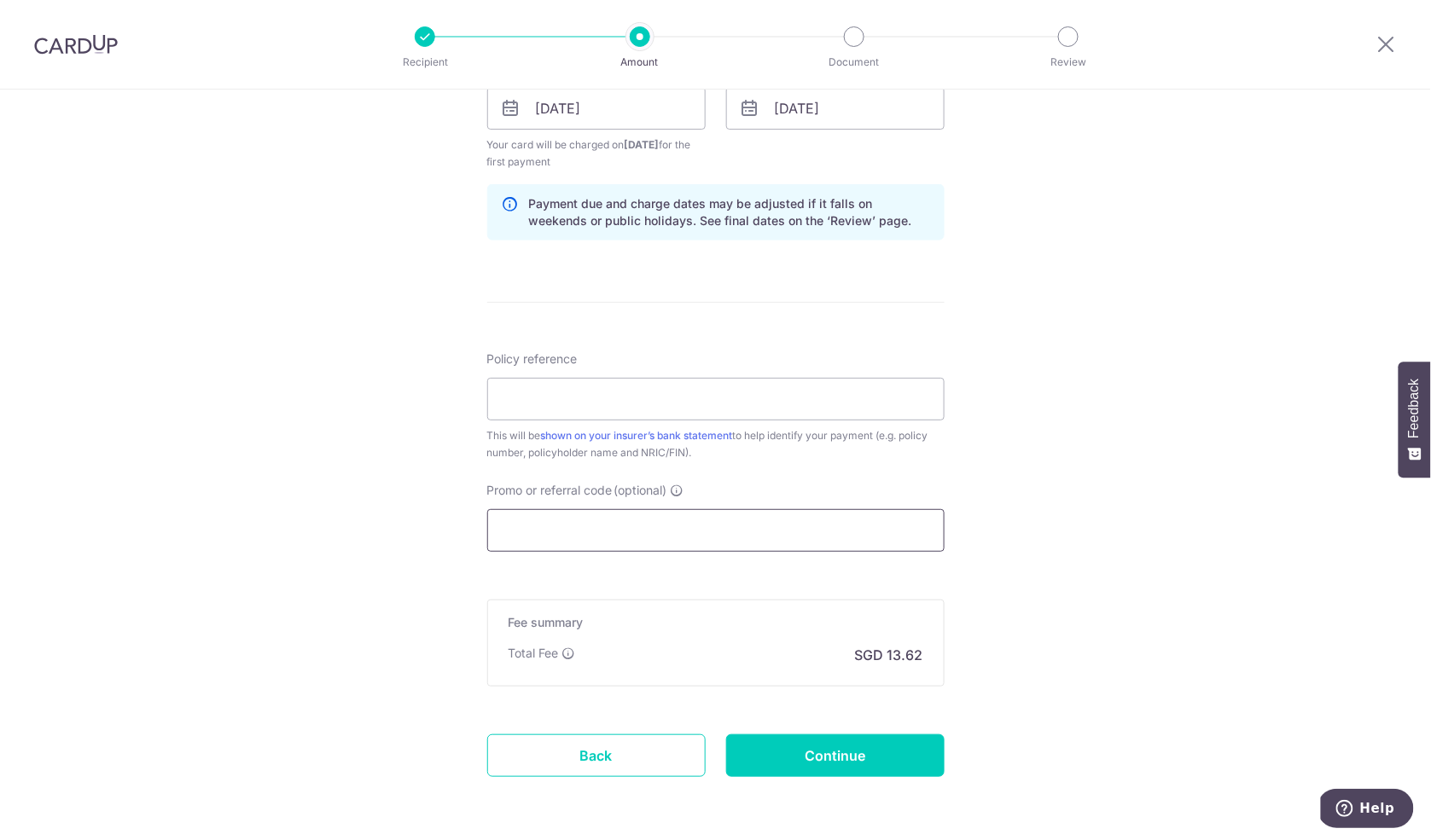
drag, startPoint x: 718, startPoint y: 547, endPoint x: 718, endPoint y: 536, distance: 11.0
click at [718, 547] on input "Promo or referral code (optional)" at bounding box center [716, 530] width 458 height 43
click at [718, 531] on input "Promo or referral code (optional)" at bounding box center [716, 530] width 458 height 43
paste input "OCBC18"
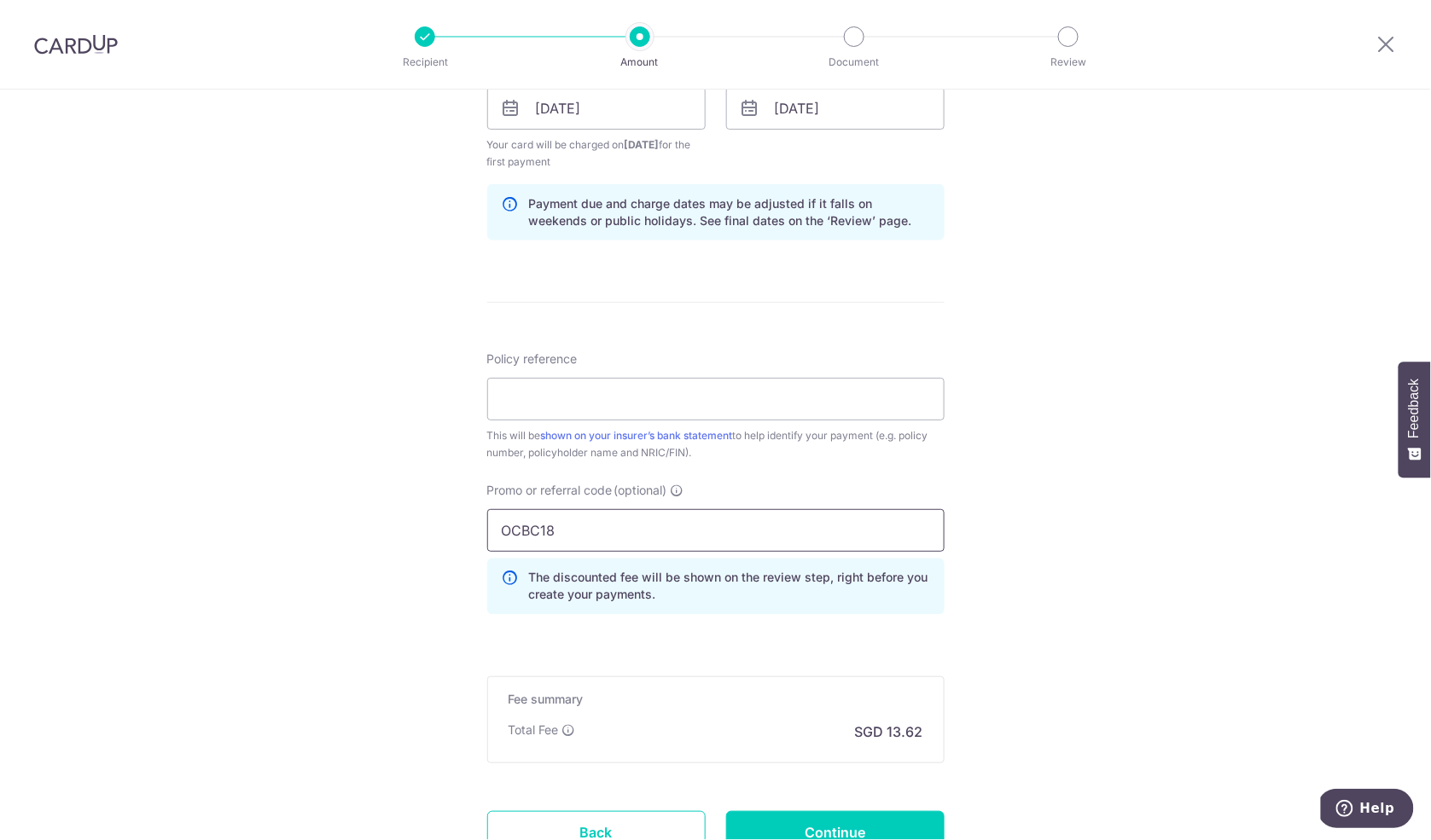
type input "OCBC18"
click at [1105, 629] on div "Tell us more about your payment Enter payment amount SGD 524.00 524.00 Select C…" at bounding box center [715, 127] width 1431 height 1706
click at [763, 398] on input "Policy reference" at bounding box center [716, 399] width 458 height 43
type input "L517658262"
click at [906, 823] on input "Continue" at bounding box center [835, 832] width 218 height 43
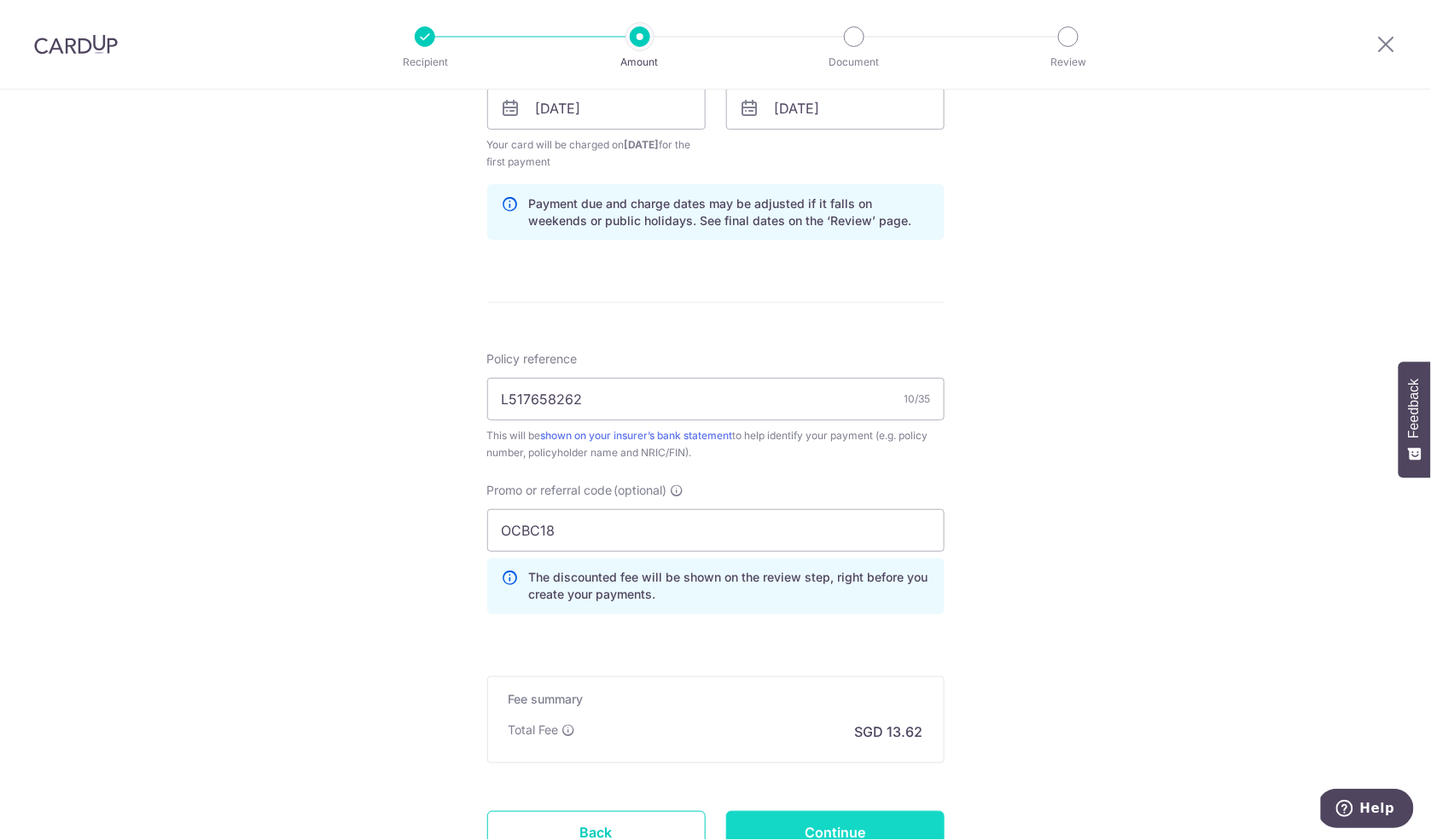
type input "Create Schedule"
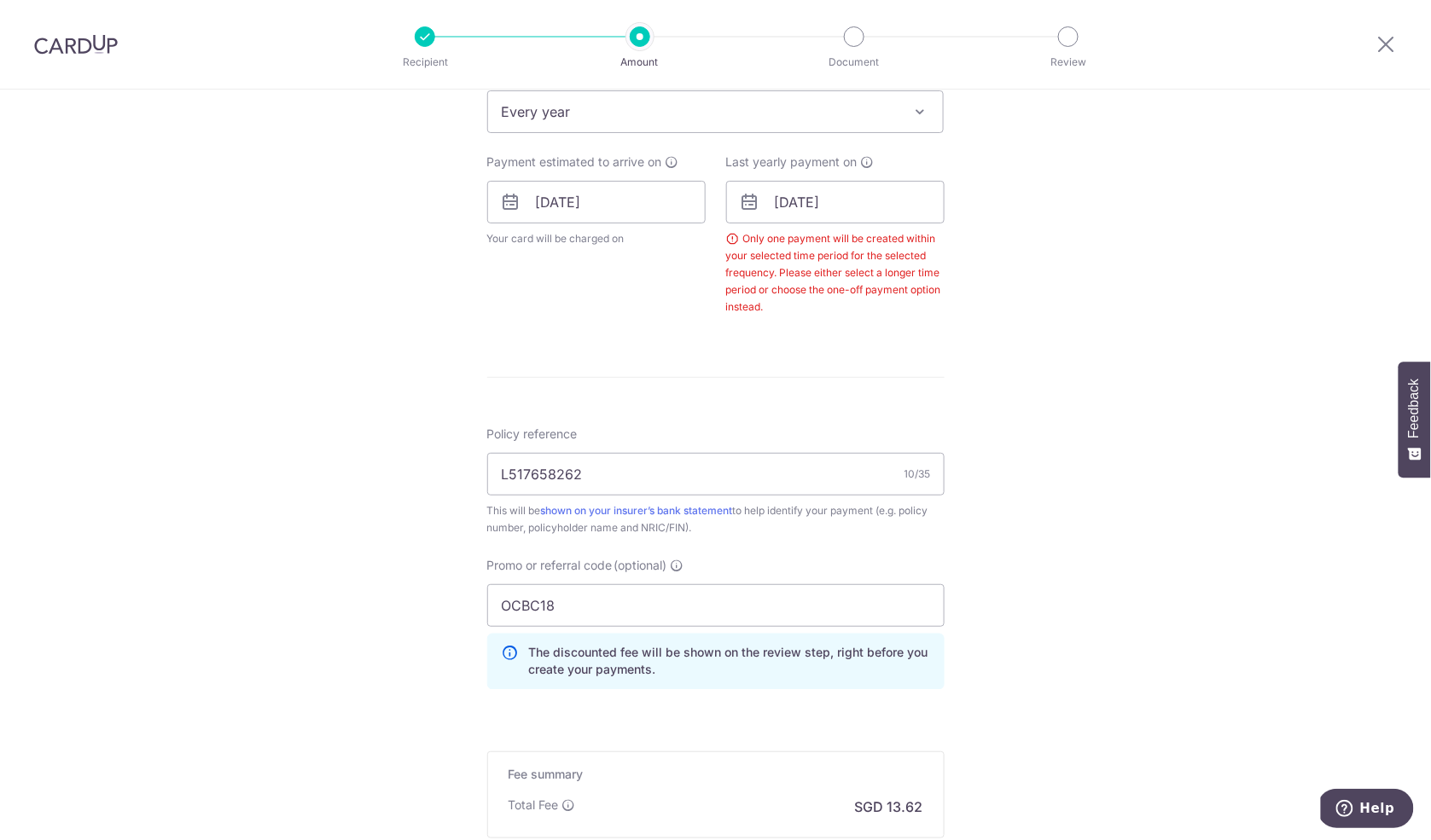
scroll to position [359, 0]
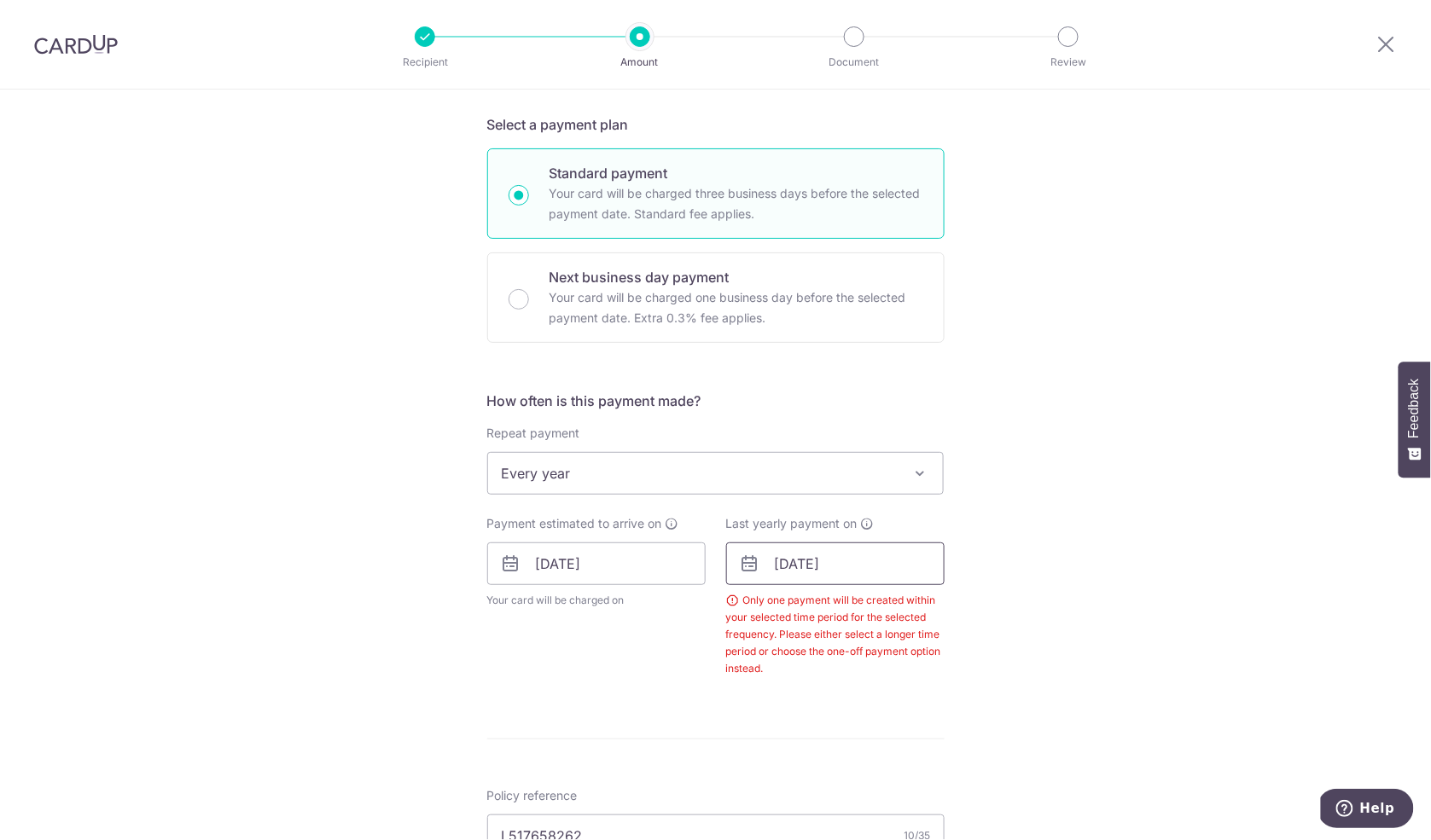
click at [894, 552] on input "[DATE]" at bounding box center [835, 564] width 218 height 43
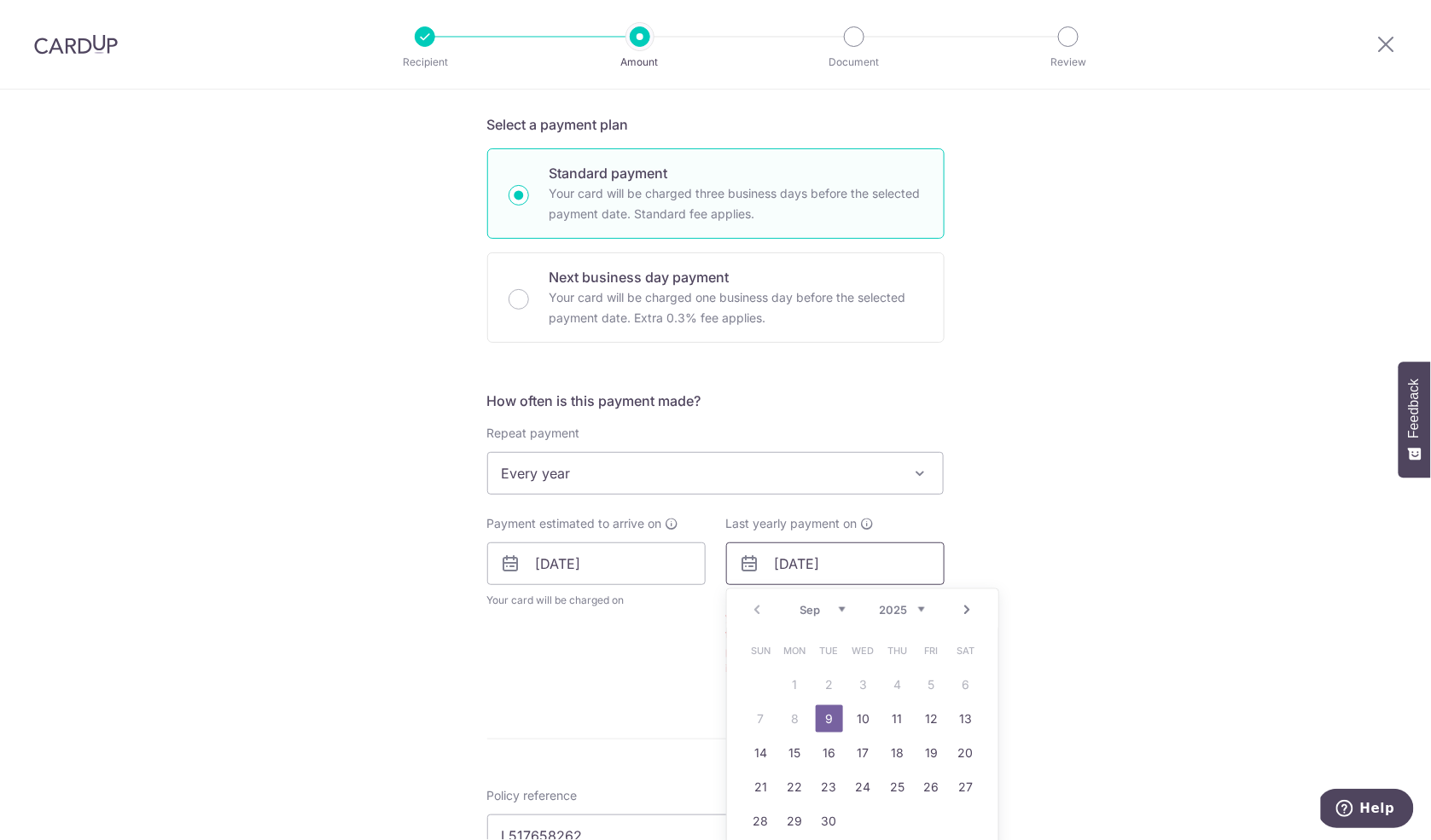
drag, startPoint x: 839, startPoint y: 559, endPoint x: 851, endPoint y: 559, distance: 12.0
click at [851, 559] on input "09/09/2025" at bounding box center [835, 564] width 218 height 43
type input "09/09/2026"
click at [1038, 532] on div "Tell us more about your payment Enter payment amount SGD 524.00 524.00 Select C…" at bounding box center [715, 574] width 1431 height 1688
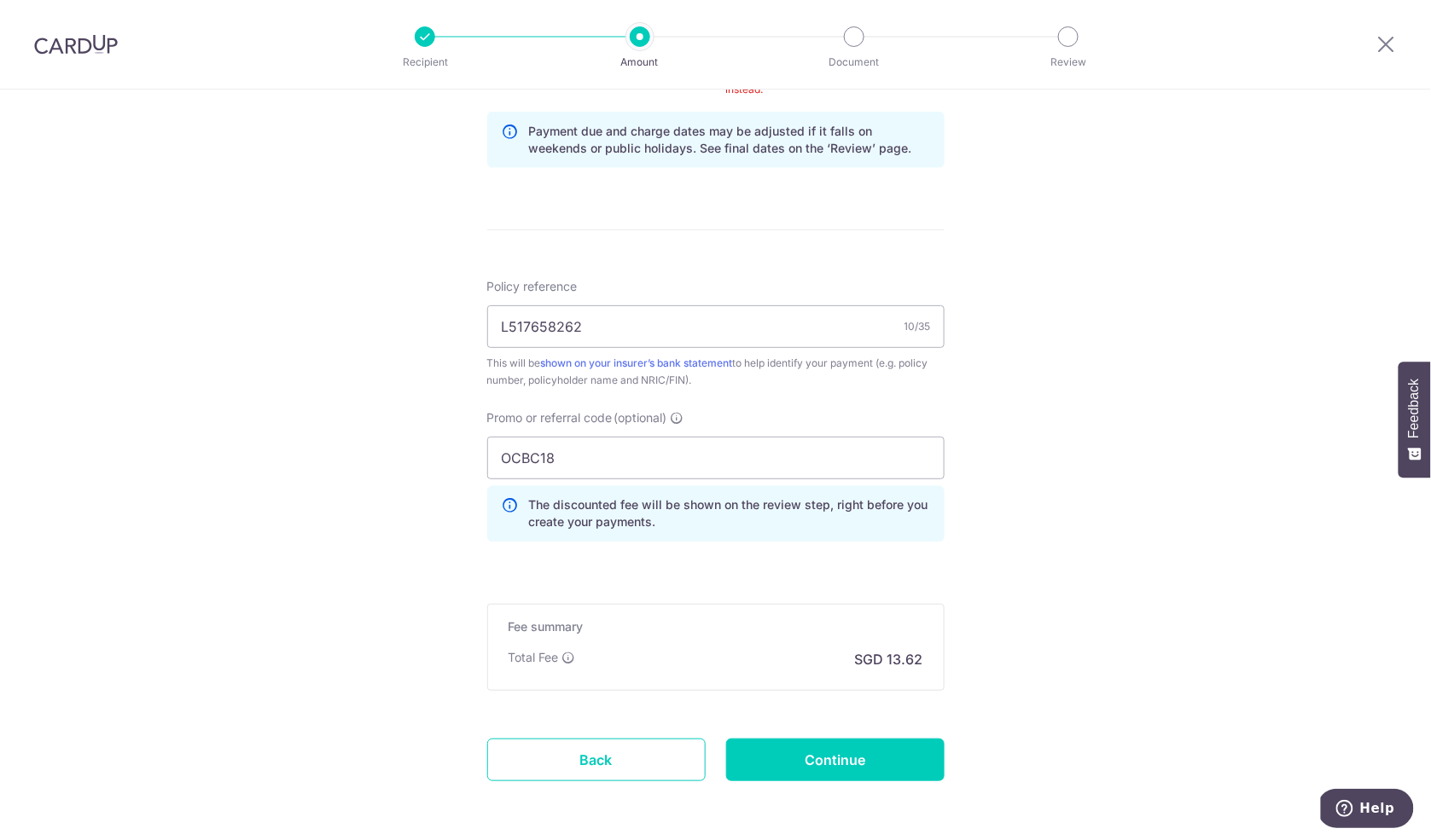
scroll to position [1003, 0]
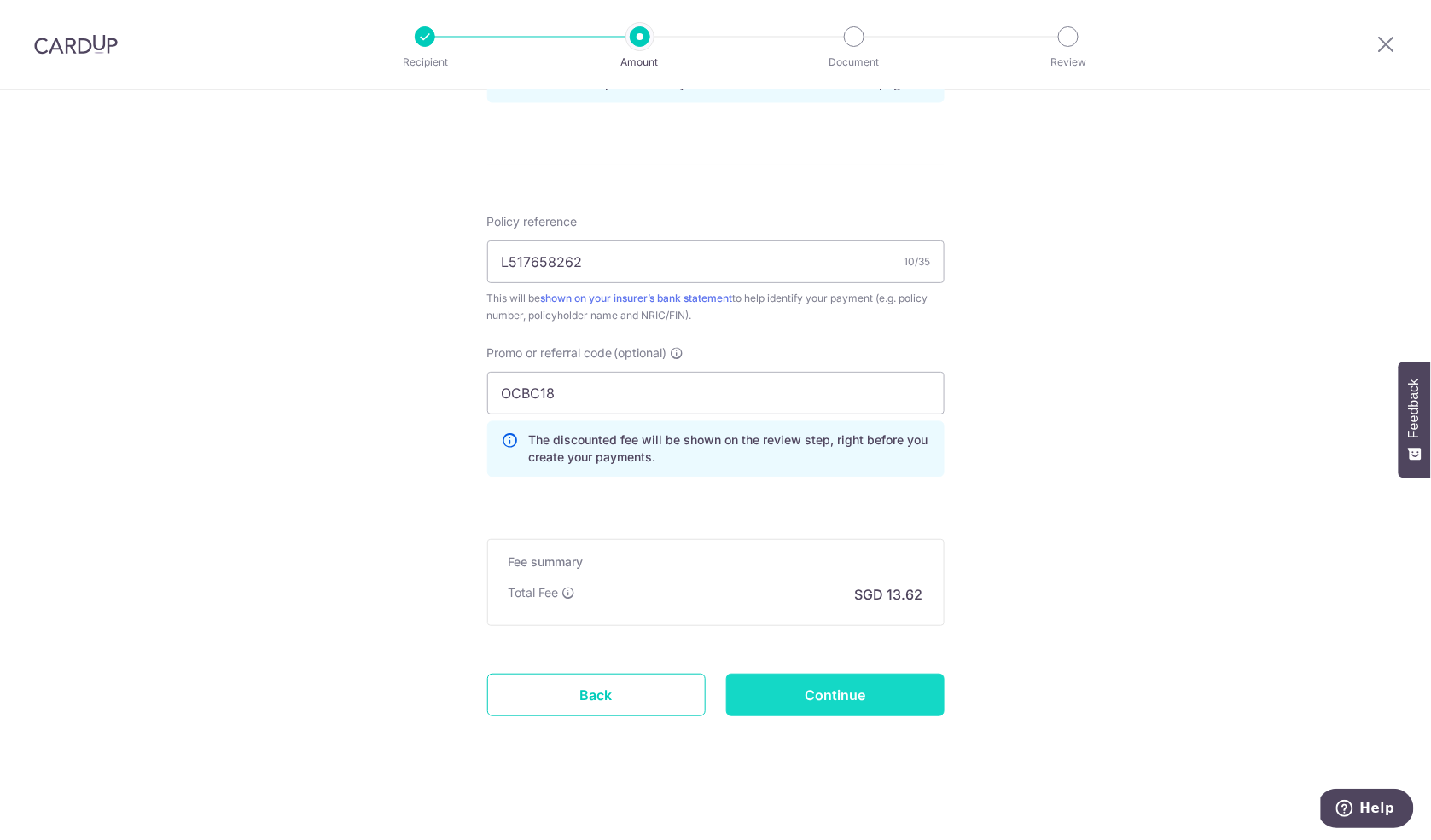
click at [867, 696] on input "Continue" at bounding box center [835, 695] width 218 height 43
type input "Create Schedule"
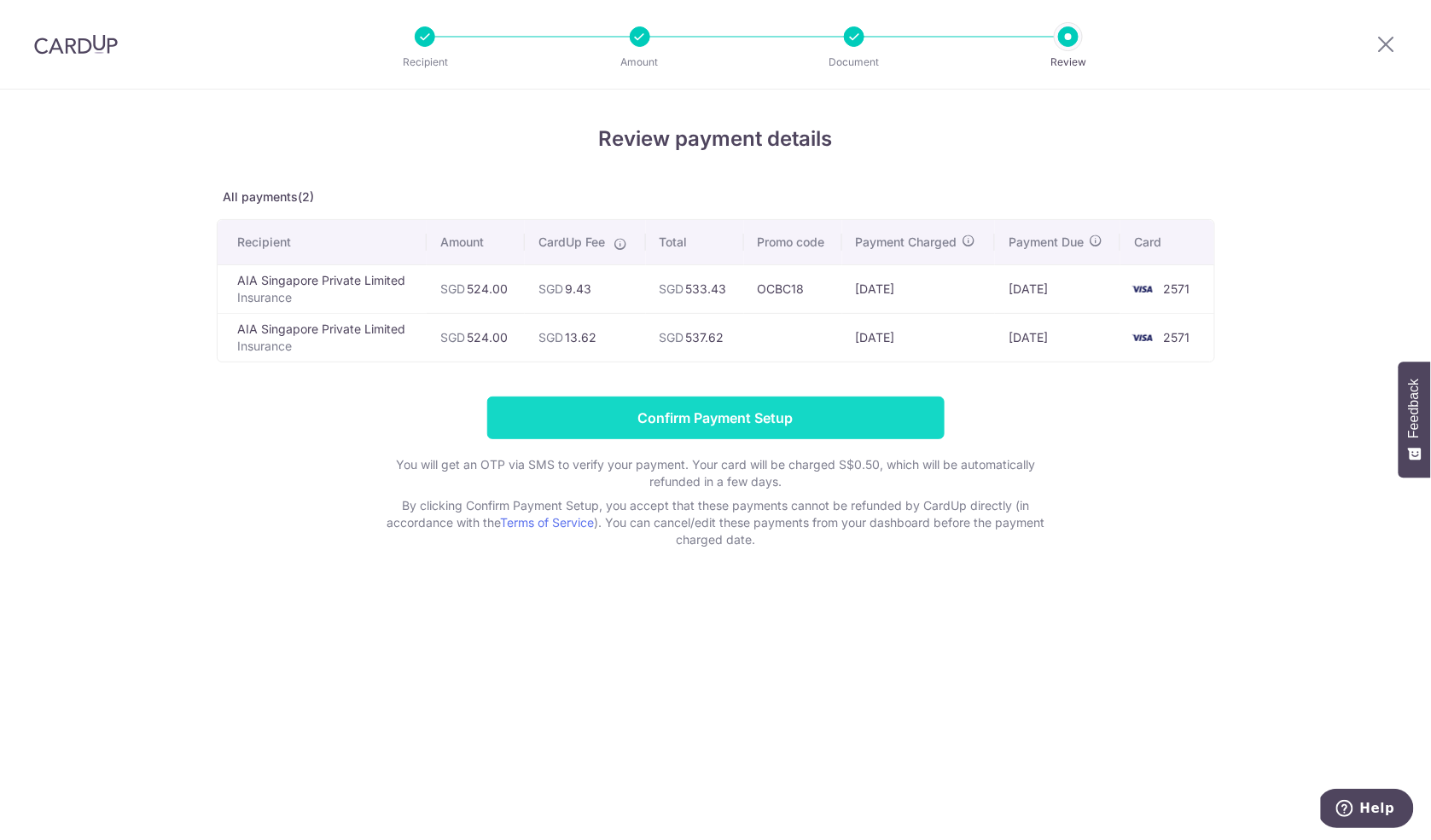
click at [883, 426] on input "Confirm Payment Setup" at bounding box center [716, 417] width 458 height 43
